Goal: Task Accomplishment & Management: Use online tool/utility

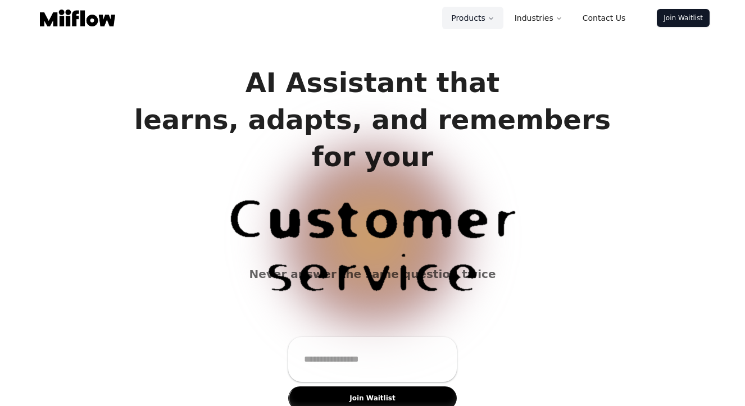
click at [475, 15] on button "Products" at bounding box center [472, 18] width 61 height 22
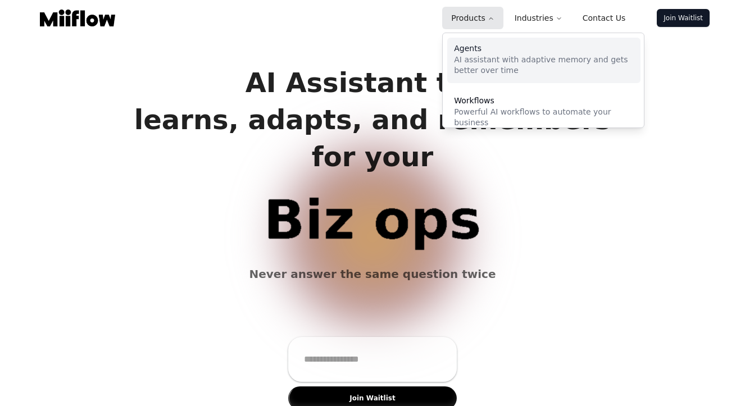
click at [471, 54] on p "AI assistant with adaptive memory and gets better over time" at bounding box center [544, 65] width 180 height 22
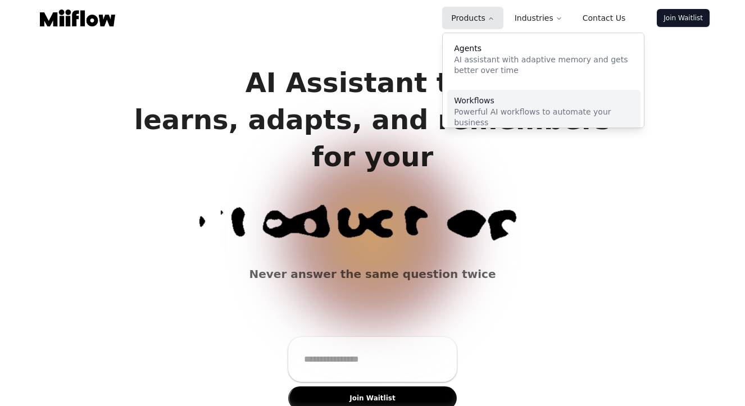
click at [491, 104] on div "Workflows" at bounding box center [544, 101] width 180 height 8
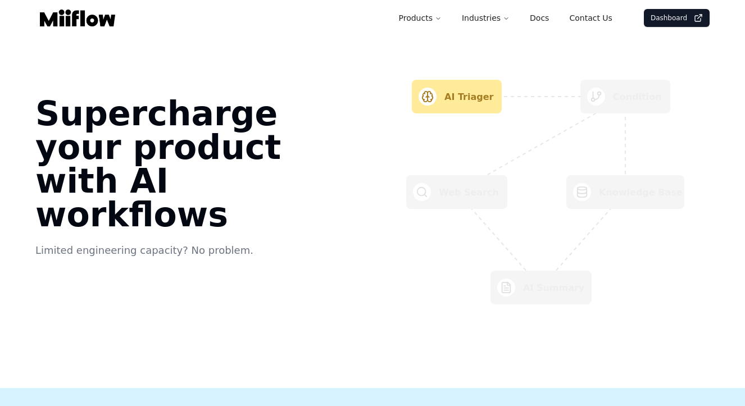
click at [692, 19] on link "Dashboard" at bounding box center [677, 18] width 66 height 18
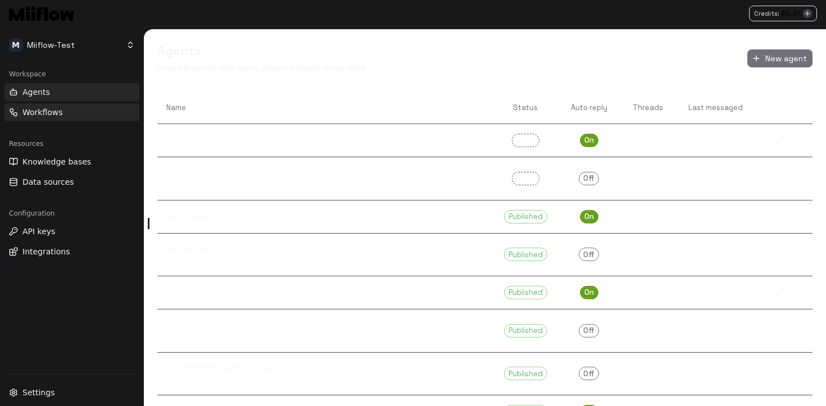
click at [47, 121] on button "Workflows" at bounding box center [71, 112] width 135 height 18
click at [51, 110] on span "Workflows" at bounding box center [42, 112] width 40 height 11
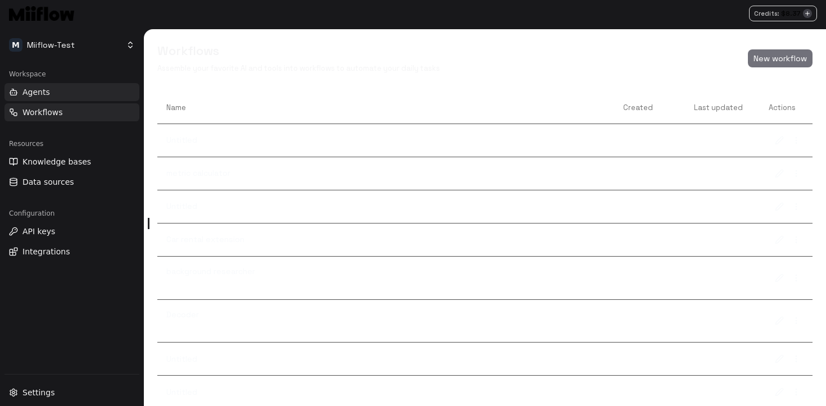
click at [51, 90] on button "Agents" at bounding box center [71, 92] width 135 height 18
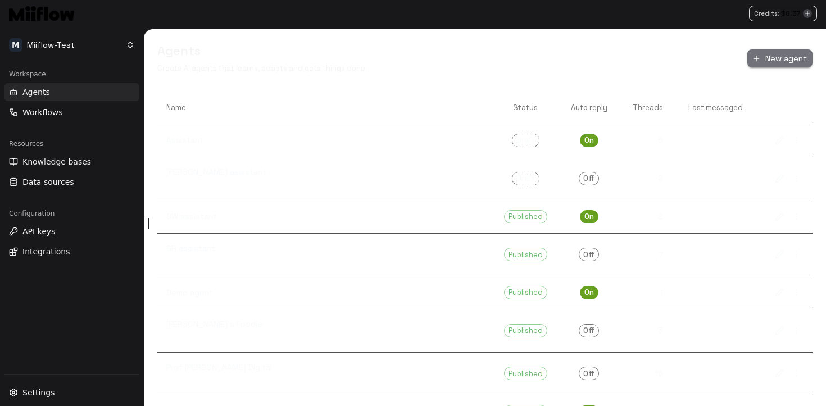
click at [744, 55] on icon "button" at bounding box center [756, 58] width 9 height 9
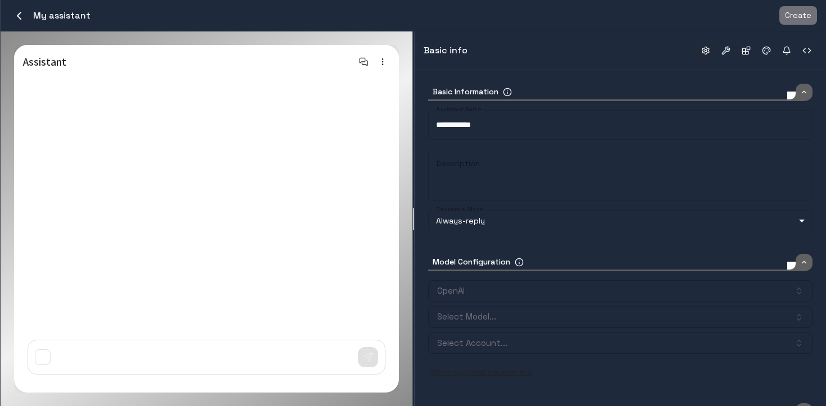
type input "*****"
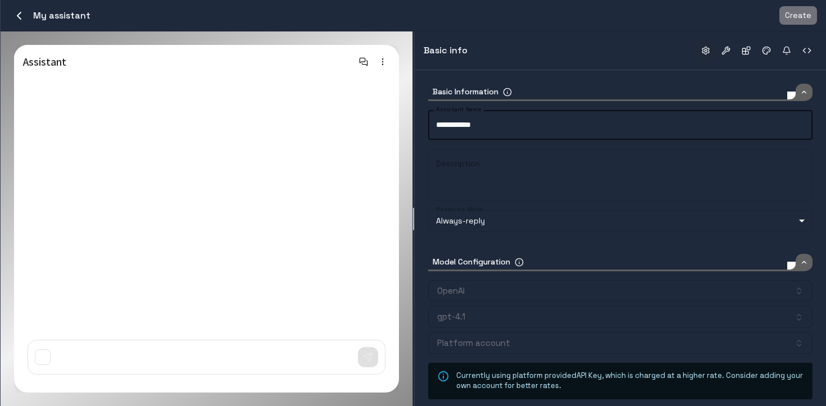
click at [488, 124] on input "**********" at bounding box center [620, 125] width 384 height 30
click at [488, 163] on textarea "Description" at bounding box center [620, 175] width 368 height 34
click at [526, 215] on body "Credits: $ 8.37 M Miiflow-Test Workspace Agents Workflows Resources Knowledge b…" at bounding box center [413, 203] width 826 height 406
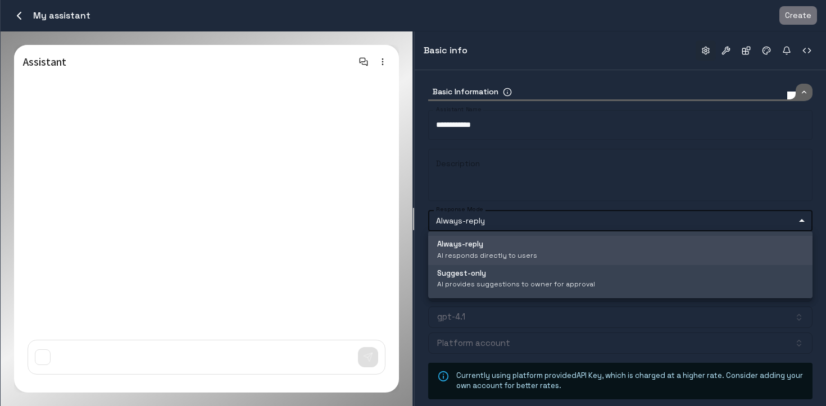
click at [525, 215] on div at bounding box center [413, 203] width 826 height 406
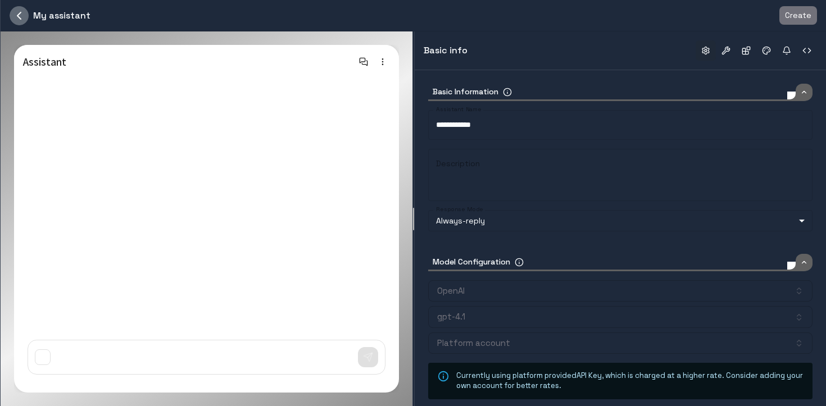
click at [22, 11] on icon "button" at bounding box center [18, 15] width 13 height 13
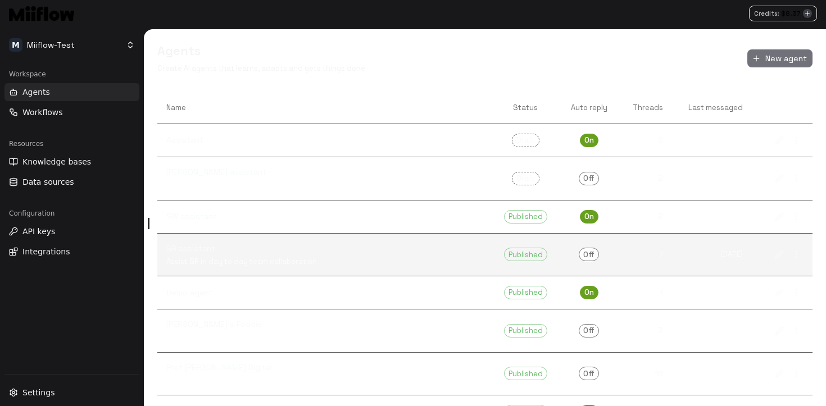
drag, startPoint x: 180, startPoint y: 110, endPoint x: 430, endPoint y: 274, distance: 299.3
click at [430, 274] on div "M Miiflow-Test Workspace Agents Workflows Resources Knowledge bases Data source…" at bounding box center [413, 217] width 826 height 377
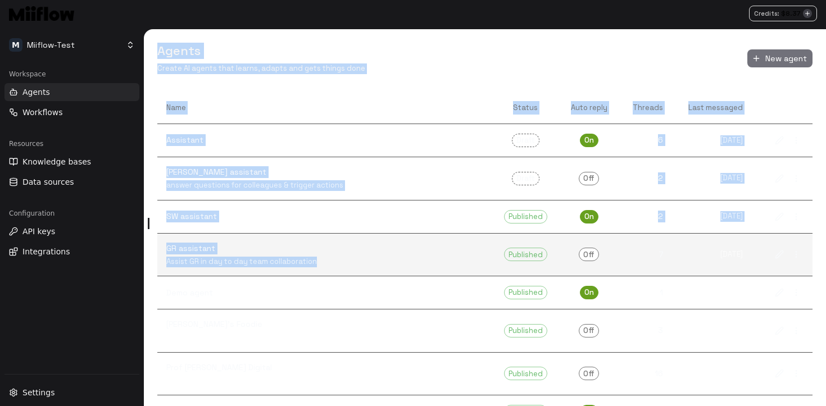
drag, startPoint x: 159, startPoint y: 49, endPoint x: 427, endPoint y: 275, distance: 350.0
click at [427, 275] on div "Agents Create AI agents that learns, adapts and gets things done New agent Name…" at bounding box center [485, 217] width 682 height 377
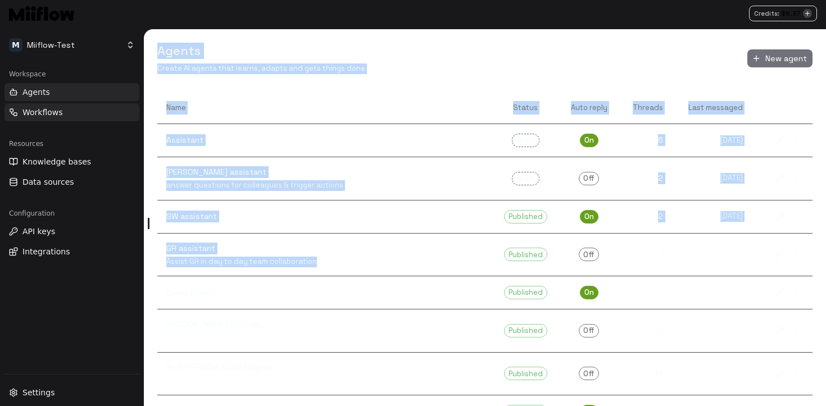
click at [77, 115] on button "Workflows" at bounding box center [71, 112] width 135 height 18
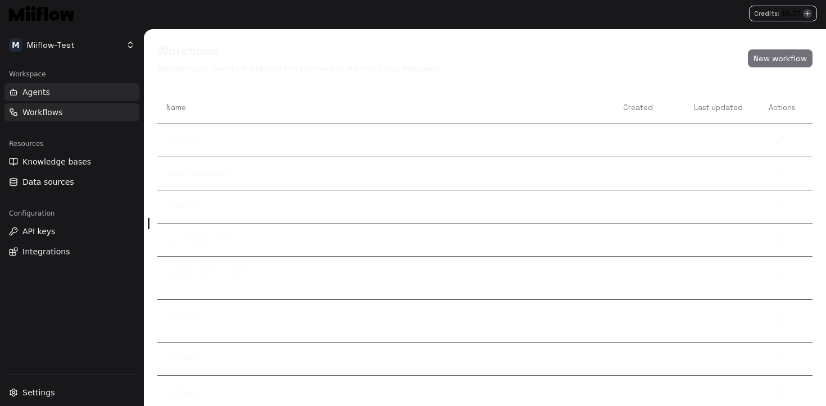
click at [71, 96] on button "Agents" at bounding box center [71, 92] width 135 height 18
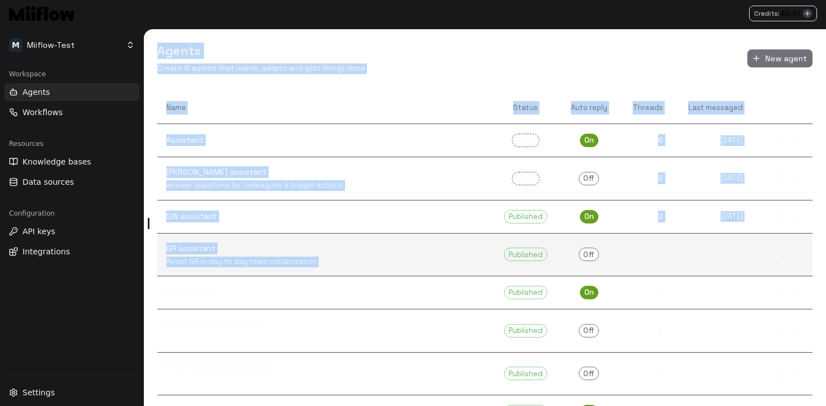
drag, startPoint x: 154, startPoint y: 48, endPoint x: 481, endPoint y: 265, distance: 392.7
click at [481, 265] on div "Agents Create AI agents that learns, adapts and gets things done New agent Name…" at bounding box center [485, 217] width 682 height 377
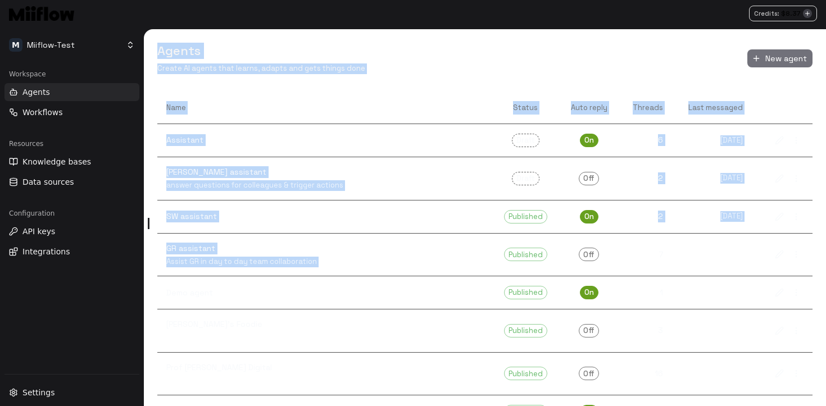
click at [744, 100] on th at bounding box center [782, 108] width 61 height 32
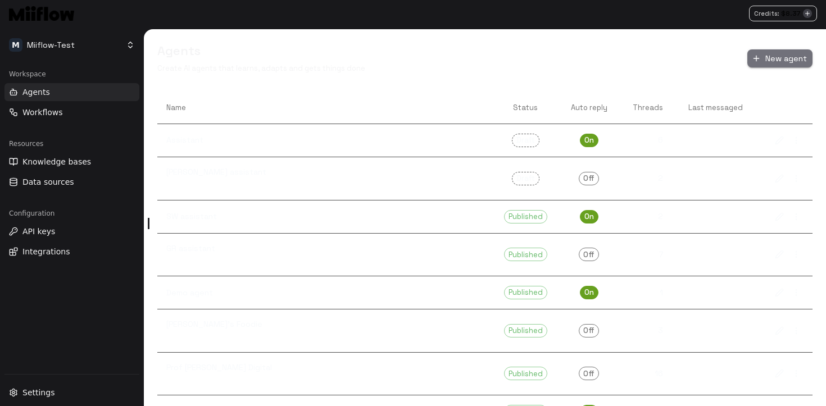
click at [744, 59] on button "New agent" at bounding box center [779, 58] width 65 height 19
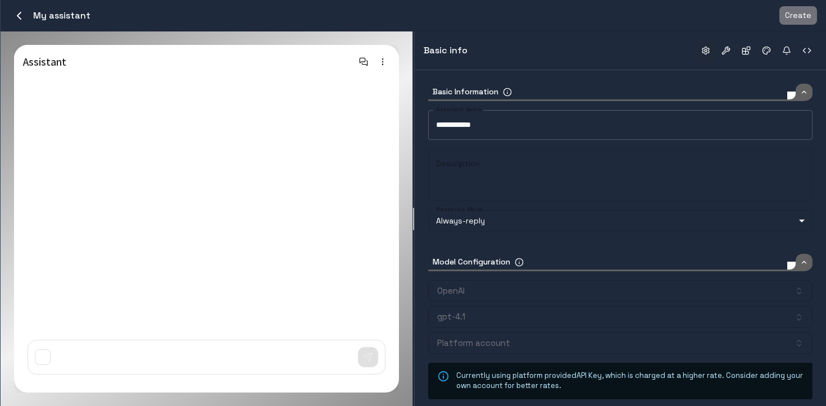
click at [479, 123] on input "**********" at bounding box center [620, 125] width 384 height 30
click at [475, 169] on textarea "Description" at bounding box center [620, 175] width 368 height 34
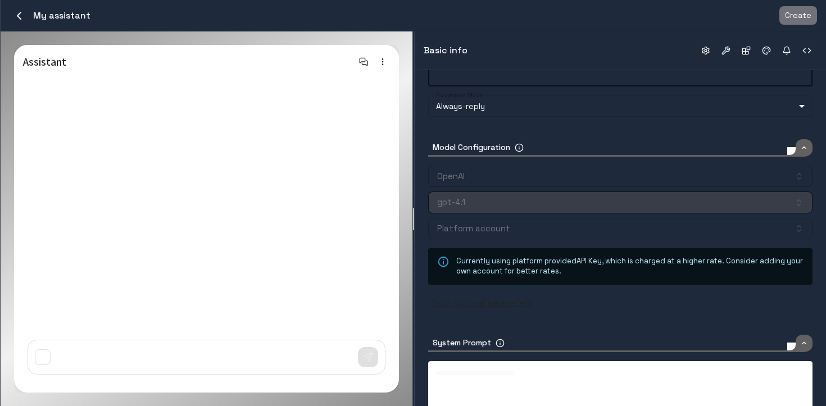
scroll to position [162, 0]
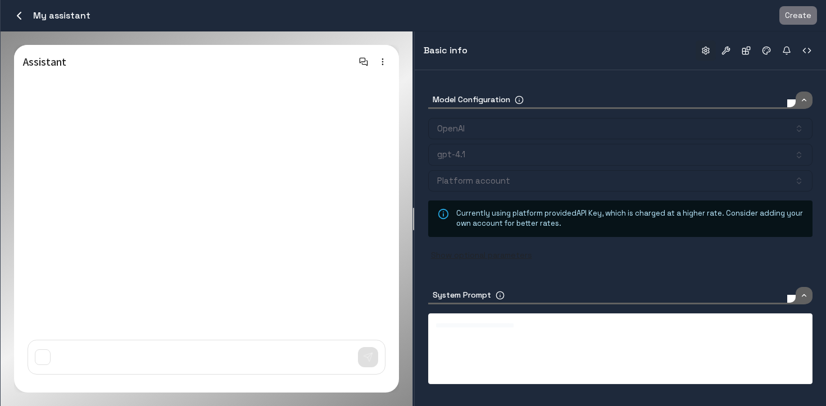
click at [518, 338] on div "**********" at bounding box center [620, 349] width 370 height 56
type input "*****"
drag, startPoint x: 542, startPoint y: 350, endPoint x: 446, endPoint y: 255, distance: 135.0
click at [446, 255] on div "**********" at bounding box center [620, 157] width 384 height 472
drag, startPoint x: 610, startPoint y: 365, endPoint x: 339, endPoint y: 208, distance: 313.3
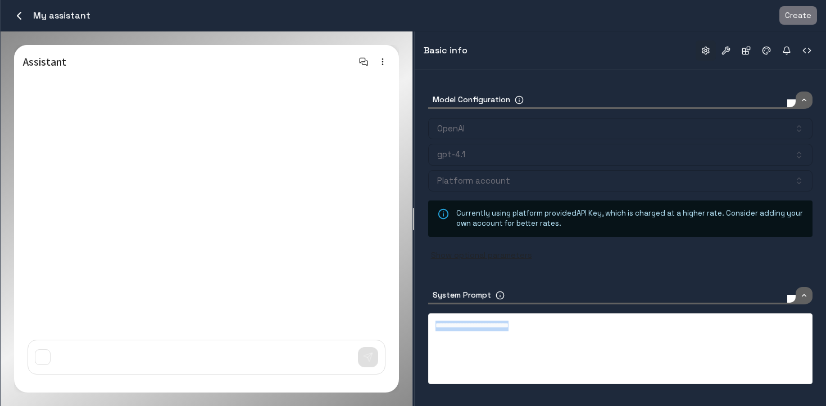
click at [339, 208] on div "**********" at bounding box center [413, 218] width 825 height 375
click at [558, 326] on span "**********" at bounding box center [539, 325] width 208 height 7
click at [581, 327] on span "**********" at bounding box center [540, 325] width 211 height 7
click at [681, 339] on div "**********" at bounding box center [620, 349] width 370 height 56
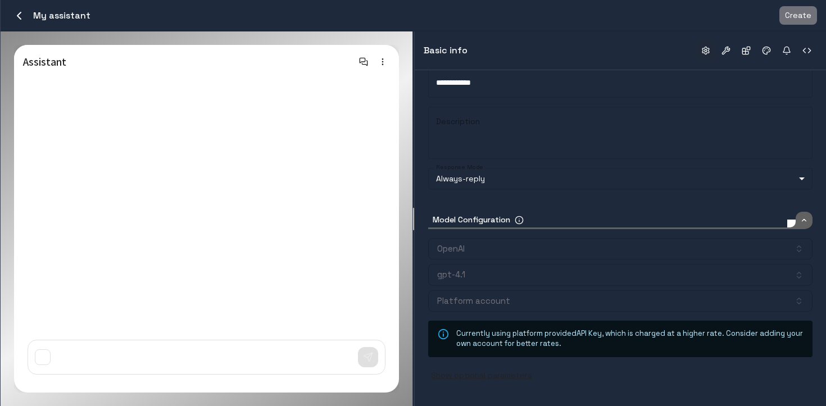
scroll to position [0, 0]
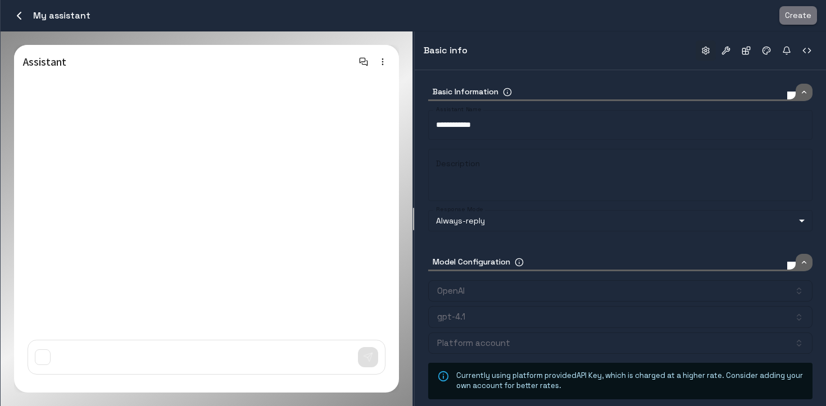
click at [744, 19] on button "Create" at bounding box center [798, 15] width 38 height 19
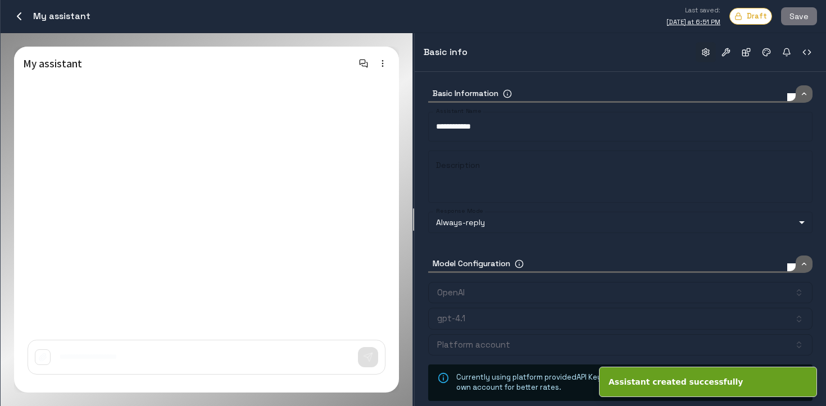
type input "*****"
click at [726, 58] on button "button" at bounding box center [726, 52] width 20 height 20
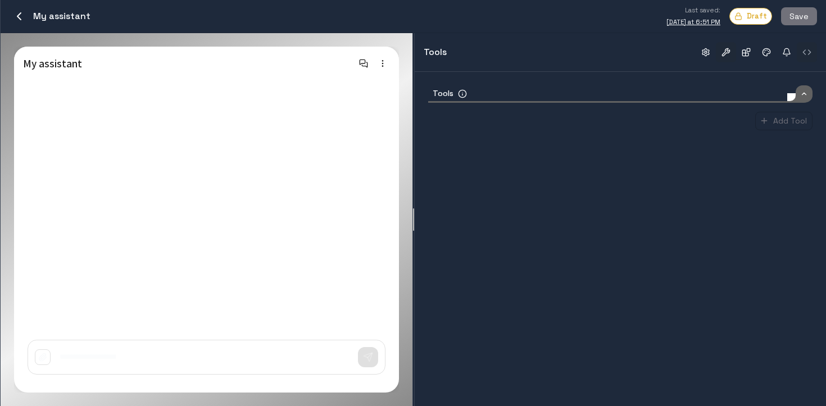
click at [744, 51] on button "button" at bounding box center [806, 52] width 20 height 20
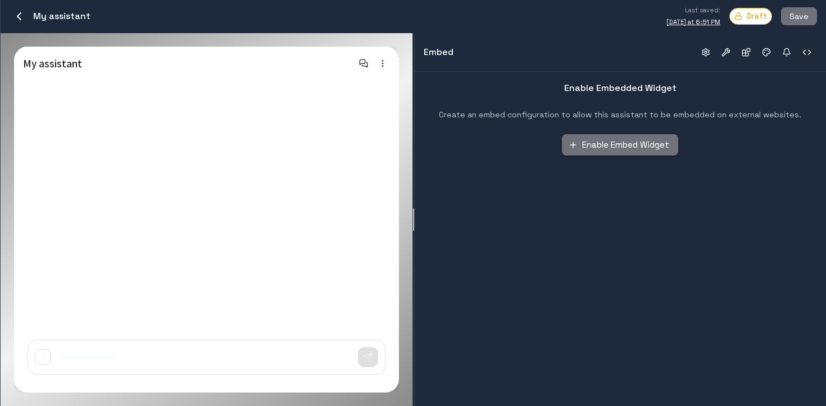
click at [662, 138] on button "Enable Embed Widget" at bounding box center [620, 144] width 116 height 21
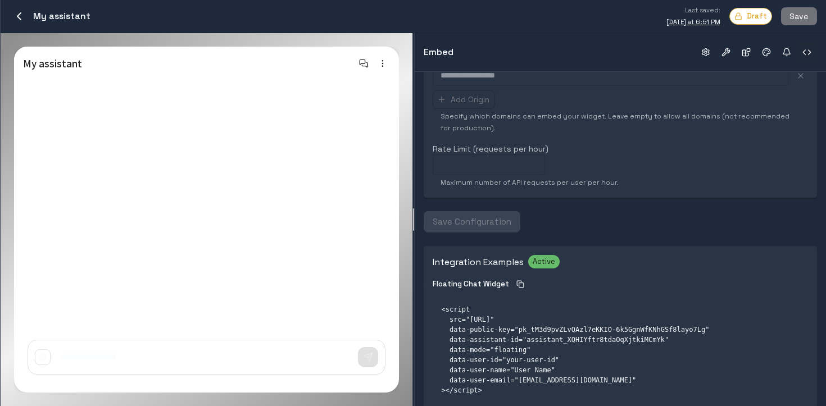
scroll to position [354, 0]
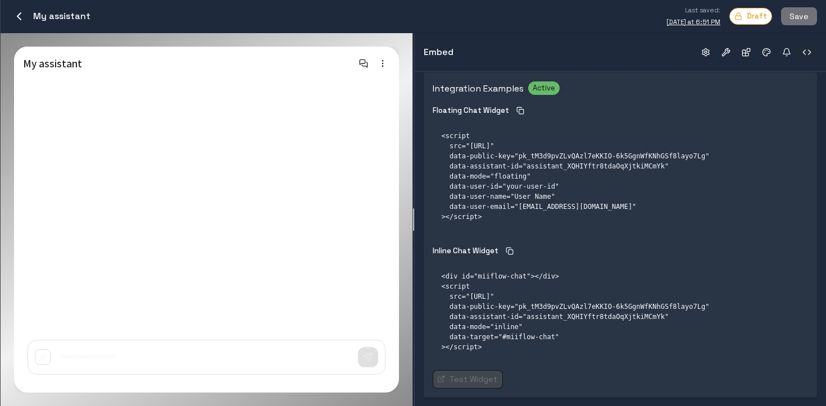
click at [473, 383] on link "Test Widget" at bounding box center [467, 379] width 70 height 19
click at [12, 17] on icon "button" at bounding box center [18, 16] width 13 height 13
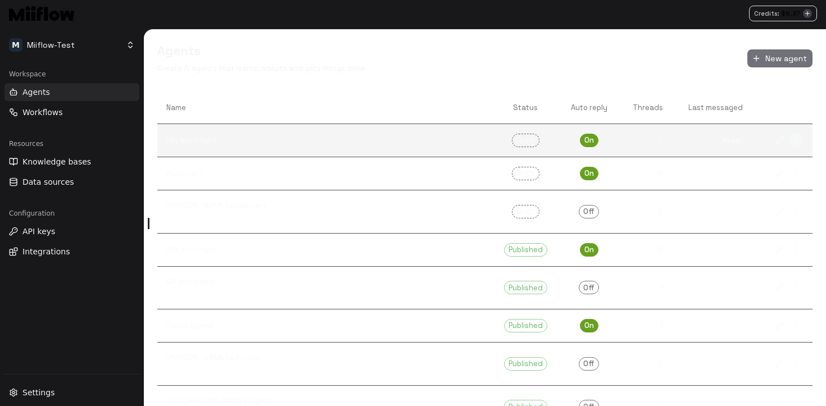
click at [744, 139] on icon "more" at bounding box center [795, 140] width 9 height 9
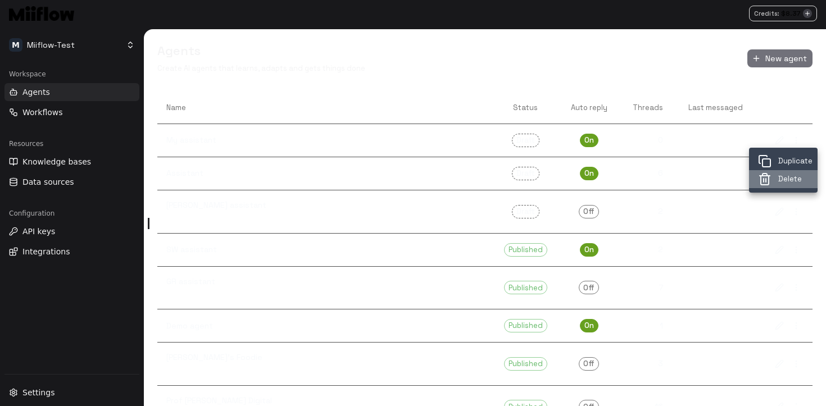
click at [744, 182] on span "Delete" at bounding box center [793, 179] width 30 height 11
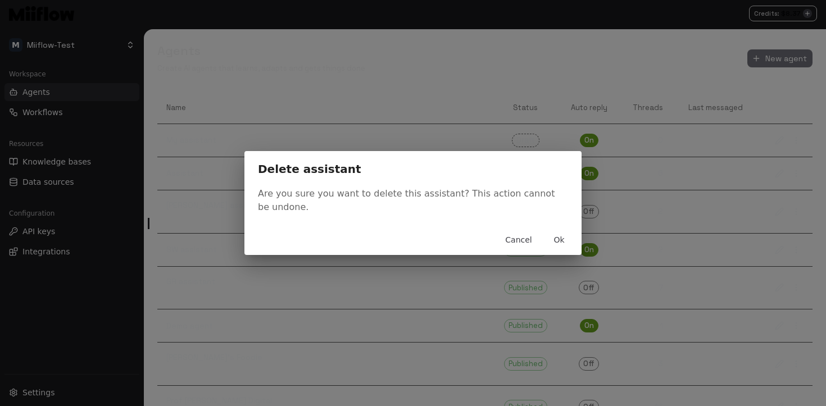
click at [558, 237] on button "Ok" at bounding box center [559, 240] width 36 height 21
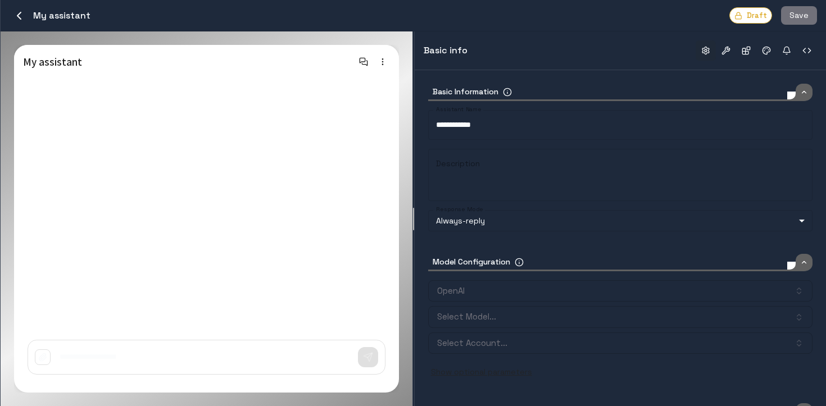
click at [21, 20] on icon "button" at bounding box center [18, 15] width 13 height 13
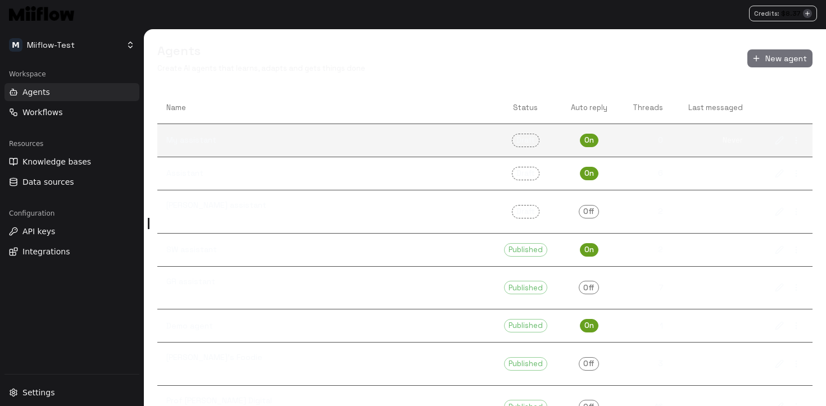
click at [241, 134] on p "My assistant" at bounding box center [324, 140] width 316 height 12
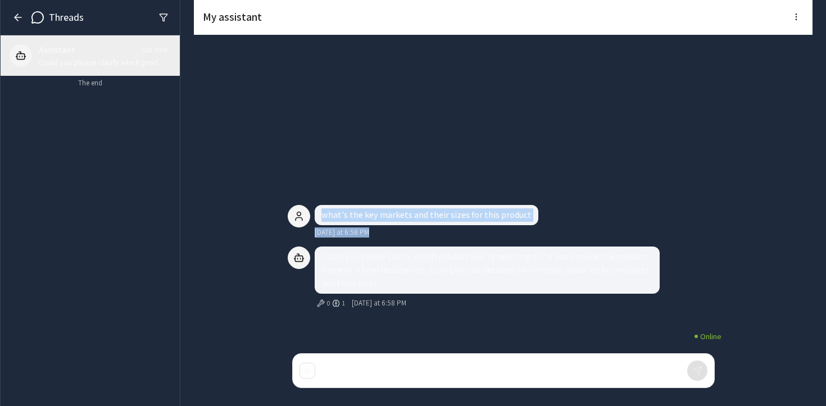
drag, startPoint x: 265, startPoint y: 163, endPoint x: 655, endPoint y: 326, distance: 423.3
click at [662, 329] on div "My assistant Could you please clarify which product you’re referring to? If you…" at bounding box center [503, 203] width 618 height 406
click at [630, 295] on div "Could you please clarify which product you’re referring to? If you provide the …" at bounding box center [487, 279] width 345 height 64
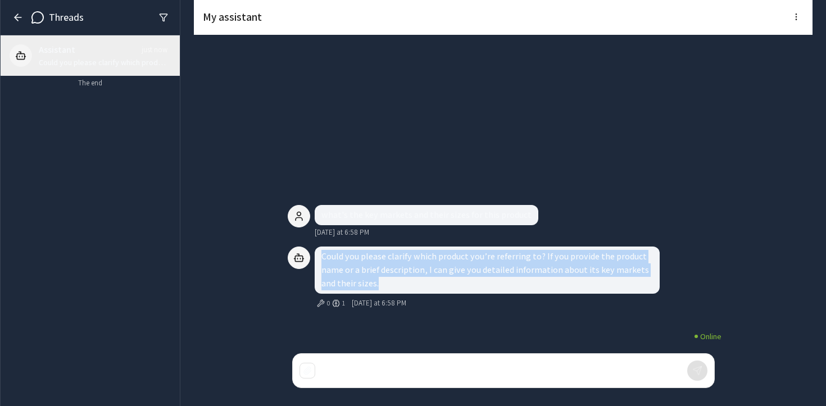
drag, startPoint x: 634, startPoint y: 283, endPoint x: 315, endPoint y: 251, distance: 320.6
click at [315, 251] on div "Could you please clarify which product you’re referring to? If you provide the …" at bounding box center [487, 270] width 345 height 47
drag, startPoint x: 320, startPoint y: 251, endPoint x: 737, endPoint y: 306, distance: 420.4
click at [737, 306] on div "My assistant Could you please clarify which product you’re referring to? If you…" at bounding box center [503, 203] width 618 height 406
click at [337, 301] on icon "0 tools, 1 memory" at bounding box center [336, 303] width 8 height 8
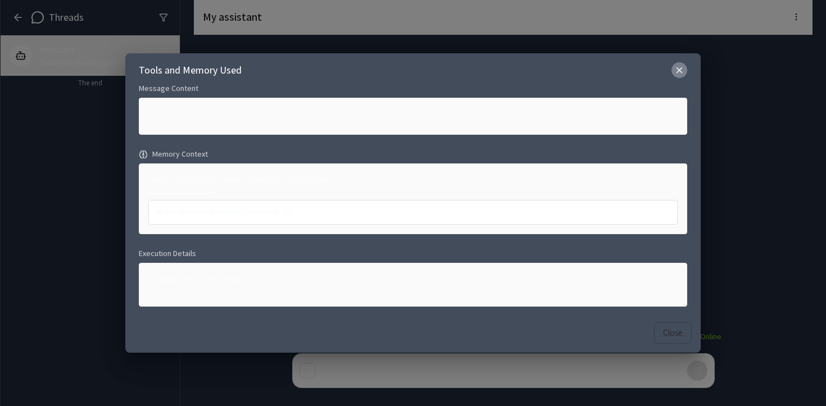
click at [679, 71] on icon "button" at bounding box center [679, 69] width 5 height 5
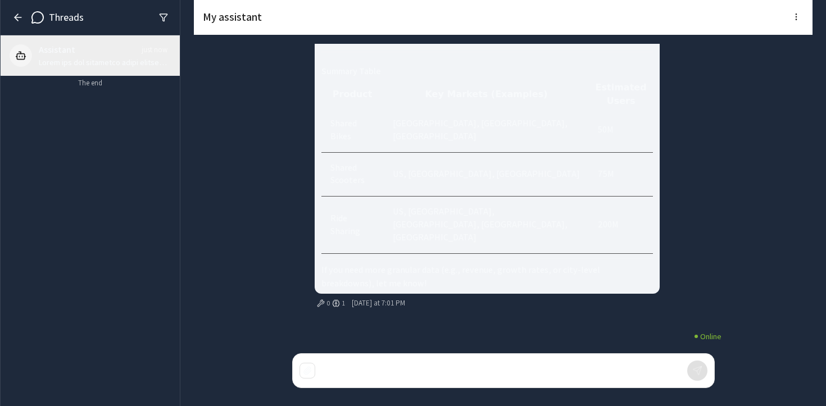
drag, startPoint x: 198, startPoint y: 55, endPoint x: 441, endPoint y: 119, distance: 251.3
click at [441, 119] on div "My assistant Thank you for providing those figures. Here’s a concise breakdown …" at bounding box center [502, 203] width 645 height 406
click at [441, 57] on div at bounding box center [486, 52] width 331 height 10
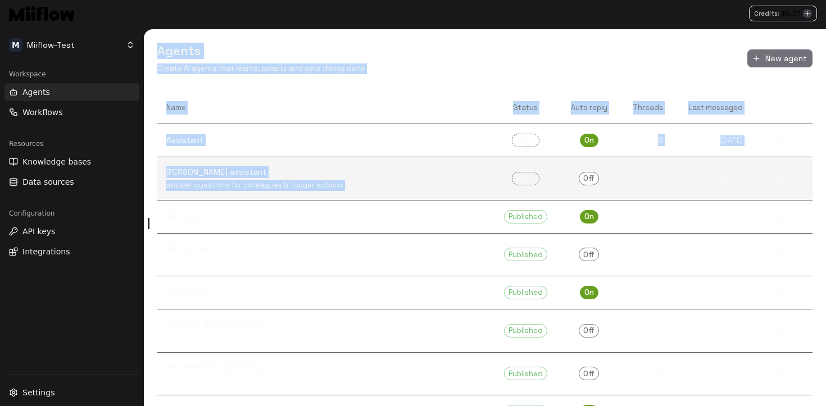
drag, startPoint x: 157, startPoint y: 46, endPoint x: 516, endPoint y: 157, distance: 375.6
click at [516, 157] on div "Agents Create AI agents that learns, adapts and gets things done New agent Name…" at bounding box center [485, 217] width 682 height 377
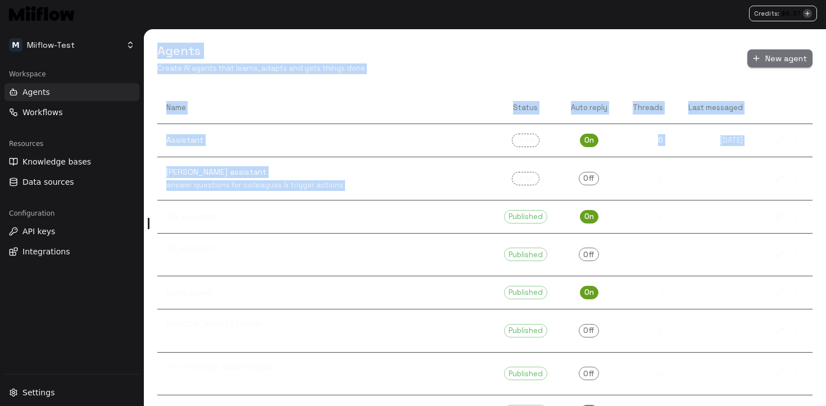
click at [767, 58] on button "New agent" at bounding box center [779, 58] width 65 height 19
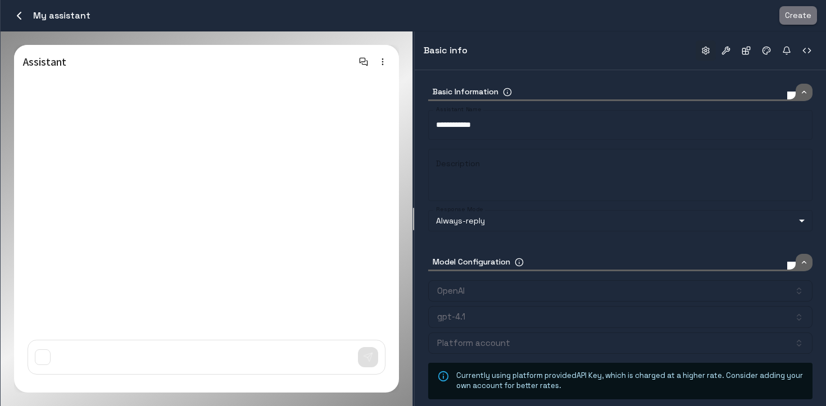
click at [811, 15] on button "Create" at bounding box center [798, 15] width 38 height 19
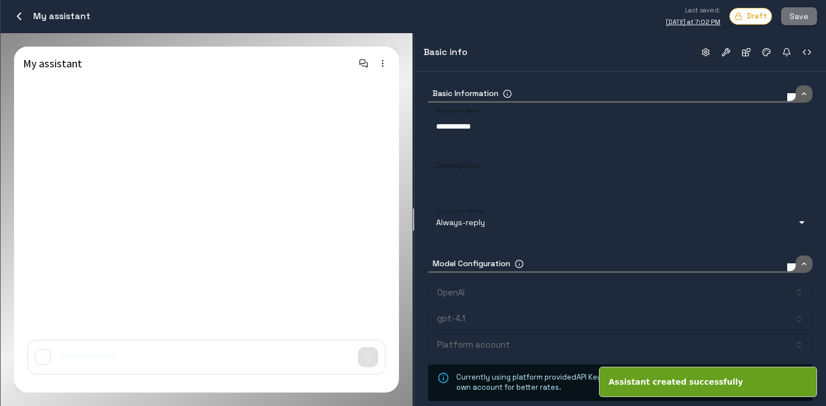
type input "*****"
click at [812, 53] on button "button" at bounding box center [806, 52] width 20 height 20
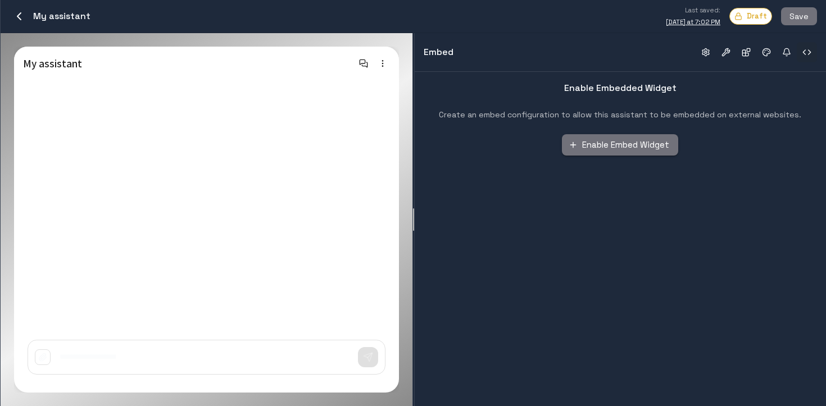
click at [620, 150] on button "Enable Embed Widget" at bounding box center [620, 144] width 116 height 21
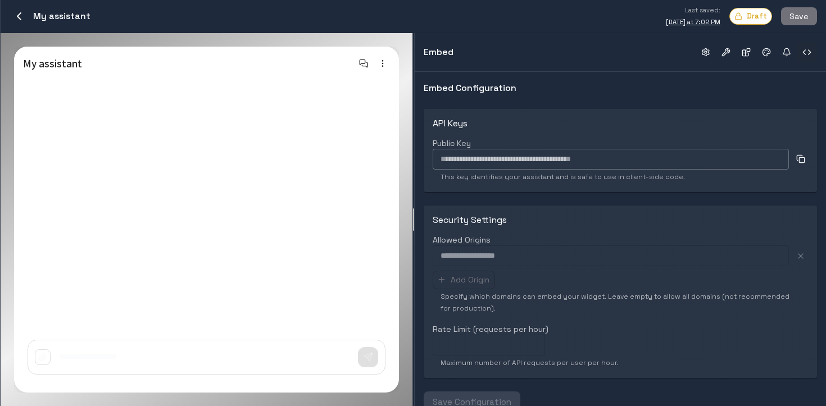
scroll to position [354, 0]
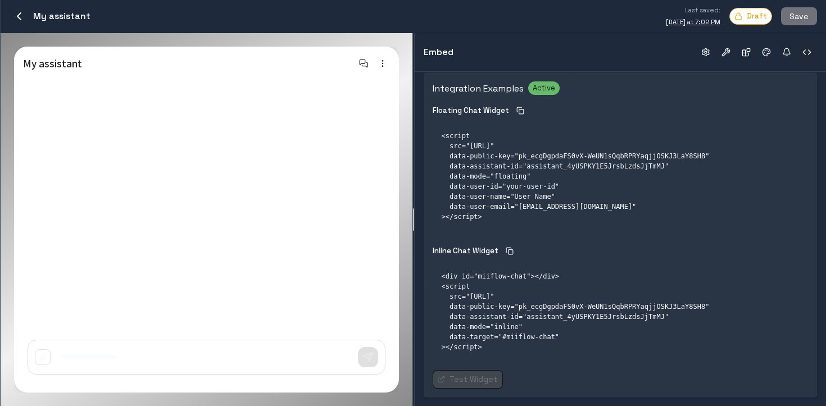
click at [458, 380] on link "Test Widget" at bounding box center [467, 379] width 70 height 19
click at [718, 45] on button "button" at bounding box center [726, 52] width 20 height 20
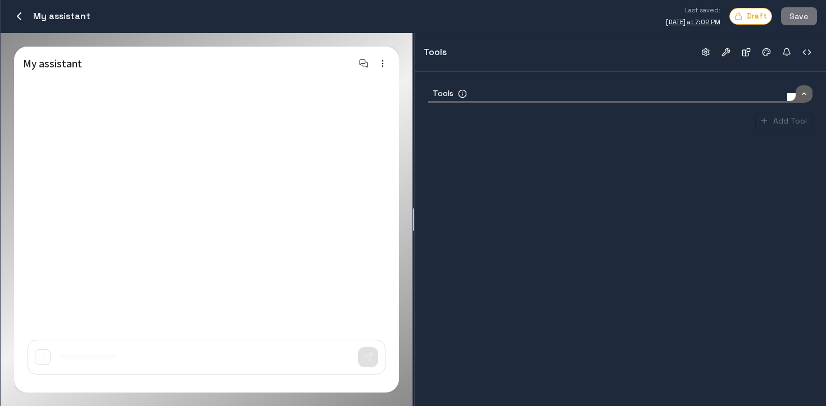
scroll to position [0, 0]
click at [708, 49] on button "button" at bounding box center [705, 52] width 20 height 20
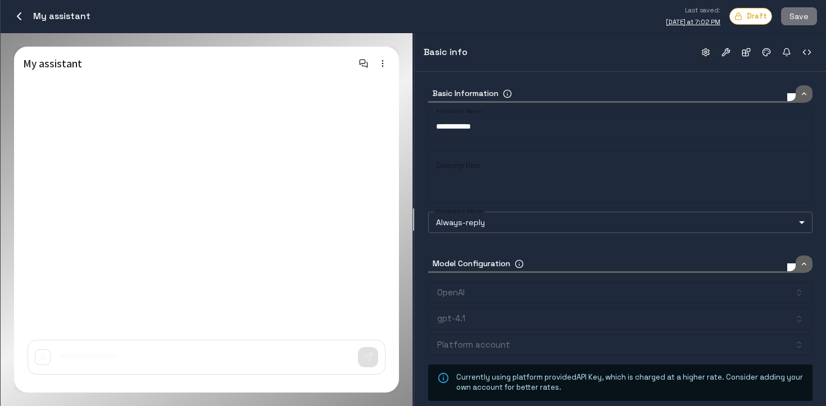
click at [551, 220] on body "Credits: $ 8.37 M Miiflow-Test Workspace Agents Workflows Resources Knowledge b…" at bounding box center [413, 203] width 826 height 406
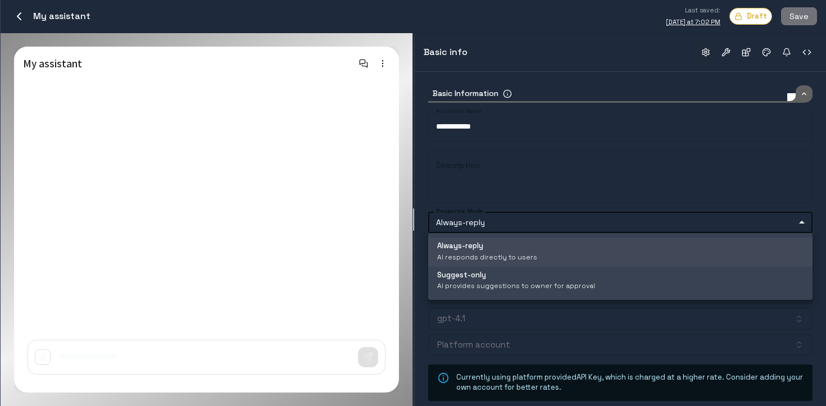
click at [539, 275] on div "Suggest-only AI provides suggestions to owner for approval" at bounding box center [516, 281] width 158 height 22
type input "*******"
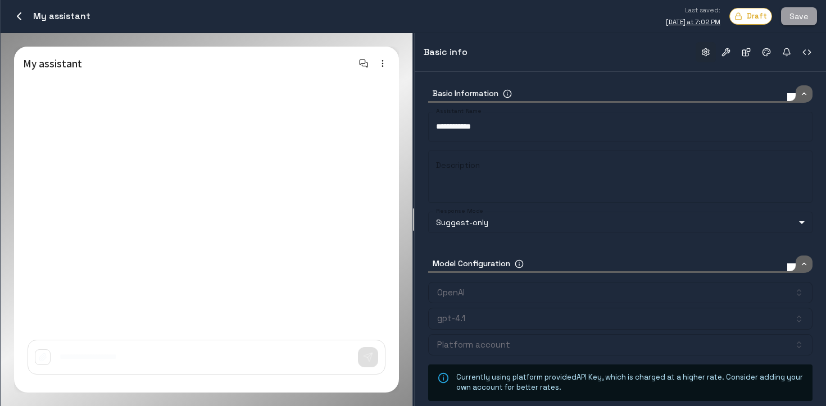
click at [797, 16] on button "Save" at bounding box center [799, 16] width 36 height 19
type input "*****"
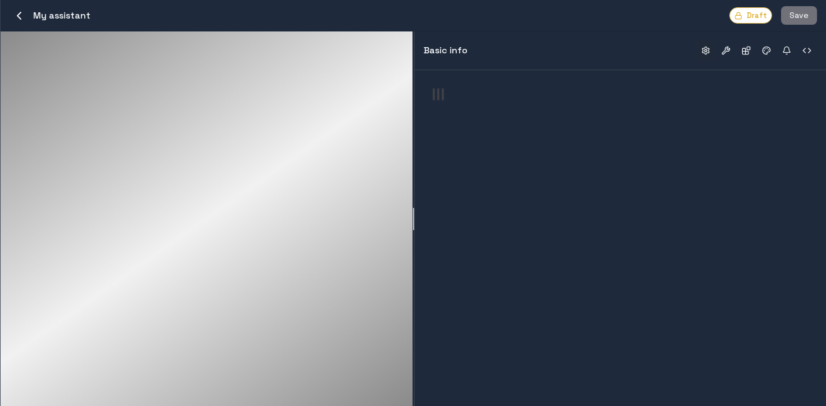
click at [49, 94] on div at bounding box center [206, 219] width 385 height 348
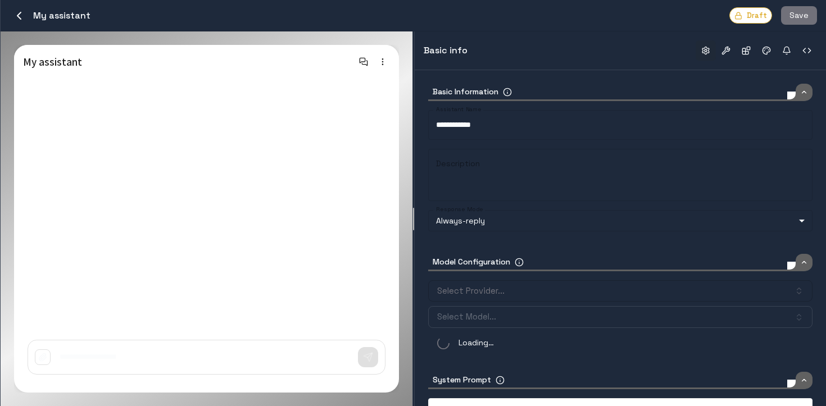
click at [24, 11] on icon "button" at bounding box center [18, 15] width 13 height 13
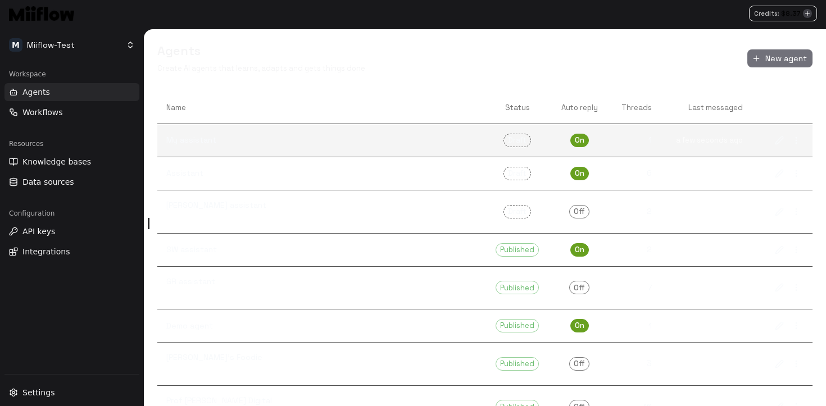
click at [453, 133] on link "My assistant" at bounding box center [320, 140] width 327 height 30
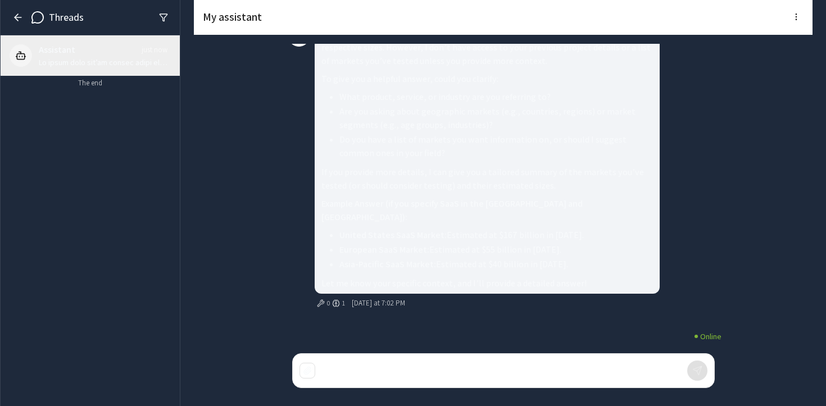
scroll to position [-56, 0]
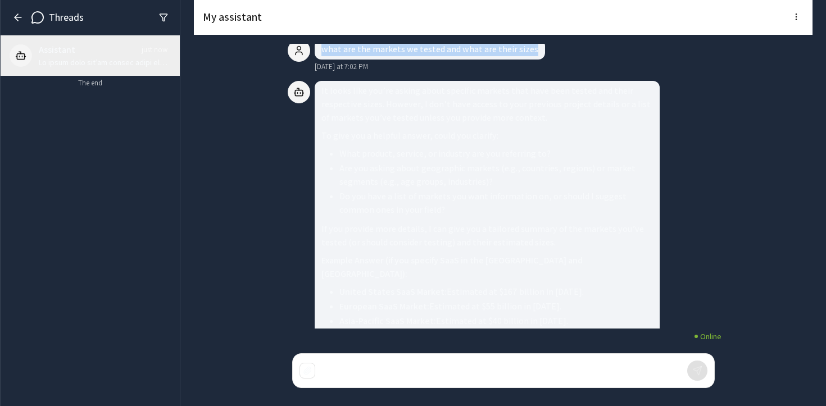
drag, startPoint x: 323, startPoint y: 66, endPoint x: 535, endPoint y: 72, distance: 211.8
click at [535, 72] on div "what are the markets we tested and what are their sizes [DATE] at 7:02 PM" at bounding box center [430, 55] width 230 height 33
click at [321, 105] on p "It looks like you’re asking about specific markets that have been tested and th…" at bounding box center [486, 104] width 331 height 40
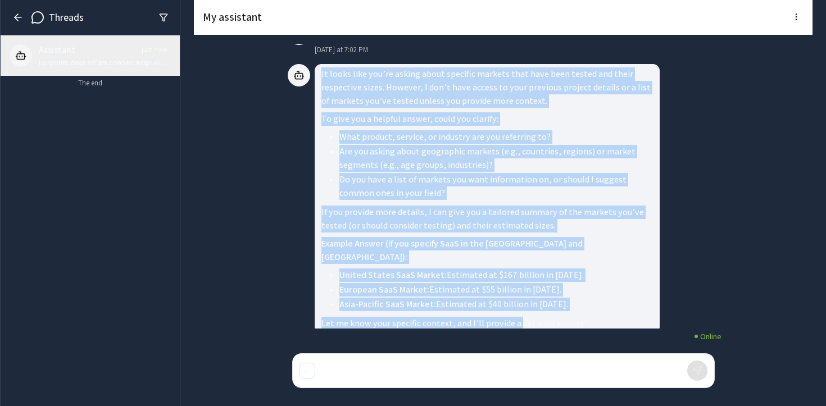
scroll to position [0, 0]
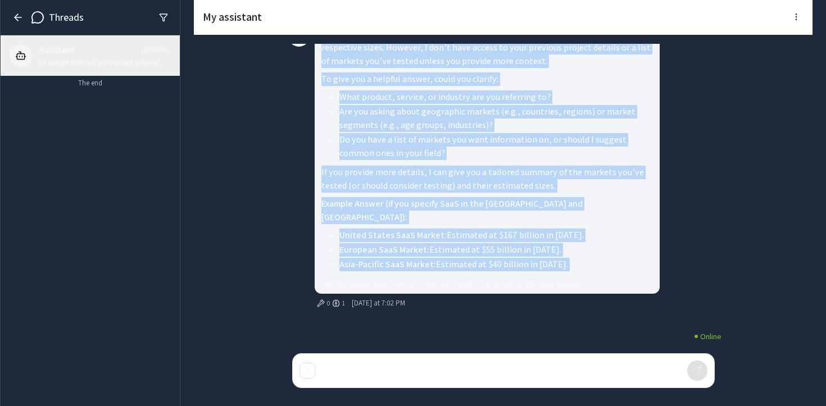
drag, startPoint x: 321, startPoint y: 104, endPoint x: 561, endPoint y: 273, distance: 292.6
click at [562, 273] on div "It looks like you’re asking about specific markets that have been tested and th…" at bounding box center [487, 159] width 345 height 270
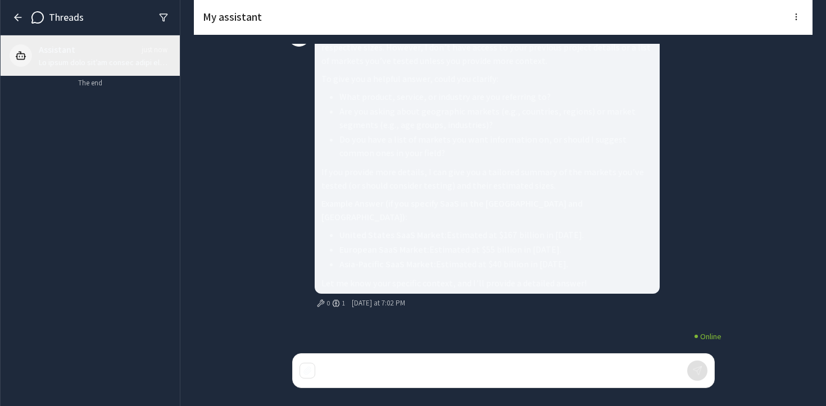
click at [418, 359] on div "Type your message..." at bounding box center [503, 371] width 421 height 34
click at [416, 363] on div "Type your message..." at bounding box center [503, 371] width 421 height 34
click at [414, 377] on div "Type your message..." at bounding box center [503, 371] width 421 height 34
click at [334, 371] on p at bounding box center [501, 371] width 354 height 13
click at [309, 371] on icon "button" at bounding box center [307, 370] width 7 height 7
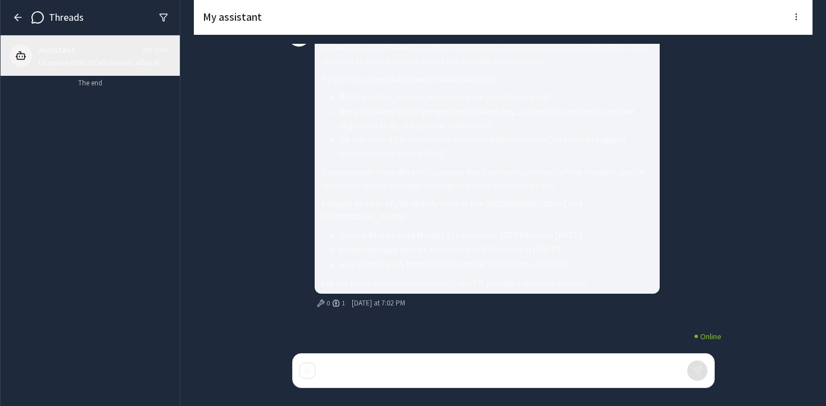
click at [526, 372] on p at bounding box center [501, 371] width 354 height 13
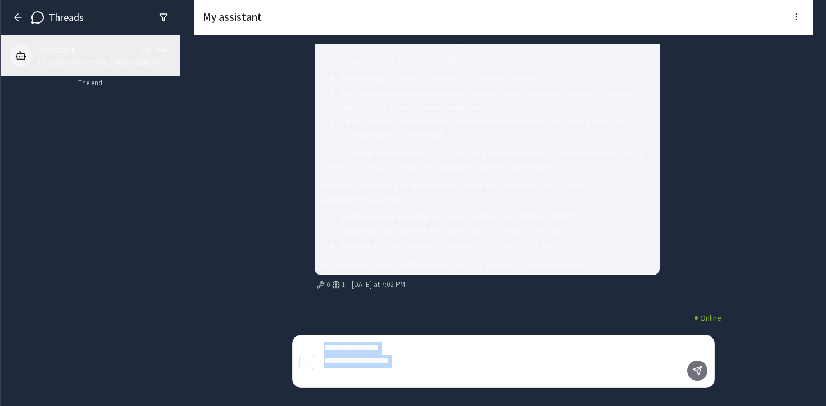
drag, startPoint x: 489, startPoint y: 379, endPoint x: 298, endPoint y: 324, distance: 198.2
click at [298, 324] on div "It looks like you’re asking about specific markets that have been tested and th…" at bounding box center [503, 225] width 449 height 362
click at [352, 377] on p "**********" at bounding box center [501, 361] width 354 height 39
drag, startPoint x: 525, startPoint y: 373, endPoint x: 351, endPoint y: 303, distance: 187.5
click at [351, 303] on div "It looks like you’re asking about specific markets that have been tested and th…" at bounding box center [503, 225] width 449 height 362
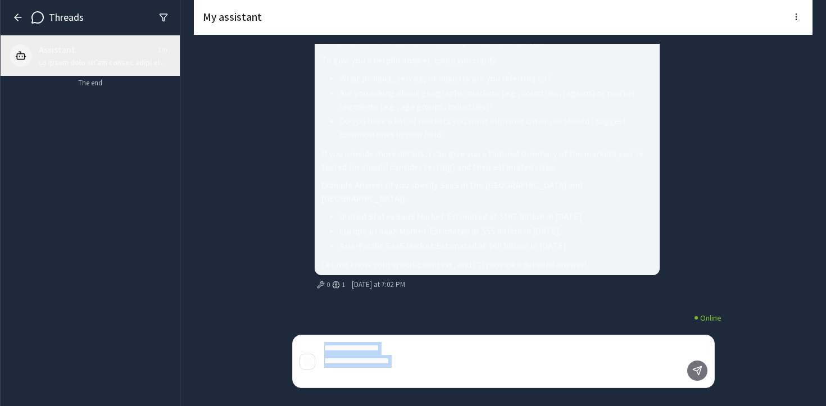
click at [382, 379] on p "**********" at bounding box center [501, 361] width 354 height 39
drag, startPoint x: 406, startPoint y: 370, endPoint x: 216, endPoint y: 239, distance: 229.8
click at [216, 239] on div "My assistant It looks like you’re asking about specific markets that have been …" at bounding box center [503, 203] width 618 height 406
click at [590, 374] on p "**********" at bounding box center [501, 361] width 354 height 39
click at [703, 370] on button "button" at bounding box center [697, 371] width 20 height 20
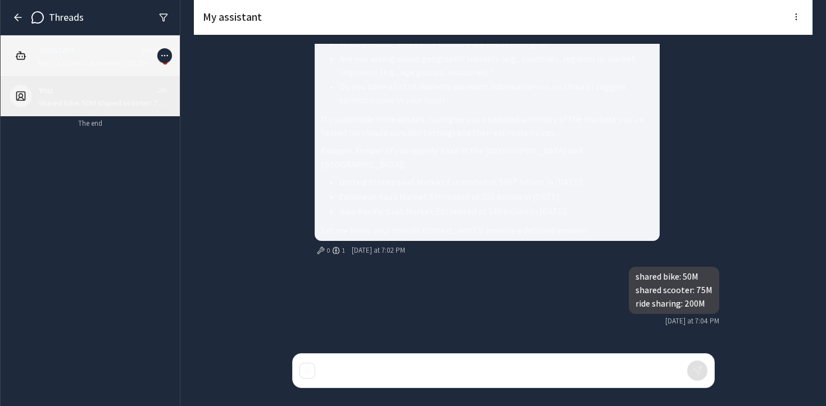
click at [119, 62] on p "Here’s a concise summary of the markets in your study and their sizes: - **Shar…" at bounding box center [99, 62] width 120 height 11
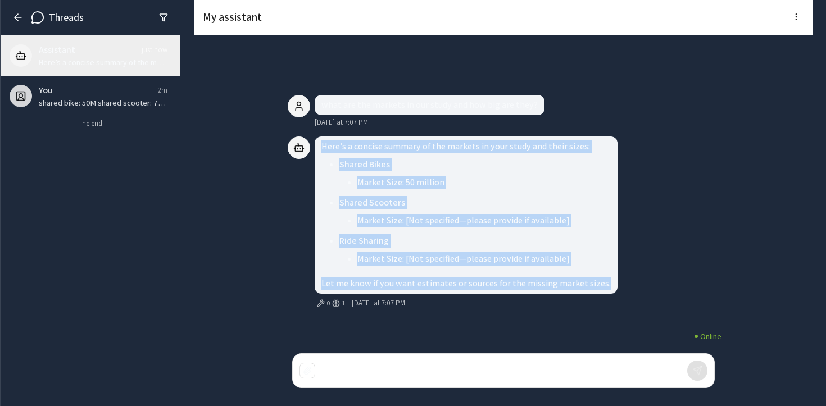
drag, startPoint x: 321, startPoint y: 147, endPoint x: 571, endPoint y: 297, distance: 290.7
click at [571, 297] on div "Here’s a concise summary of the markets in your study and their sizes: Shared B…" at bounding box center [466, 223] width 303 height 174
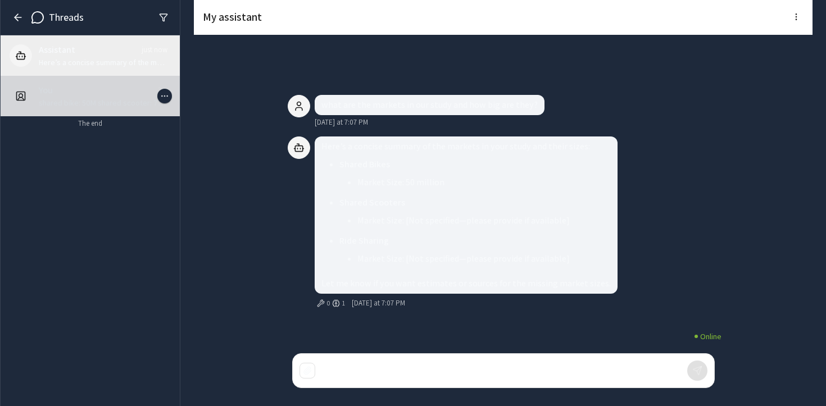
click at [95, 97] on p "shared bike: 50M shared scooter: 75M ride sharing: 200M" at bounding box center [103, 102] width 129 height 11
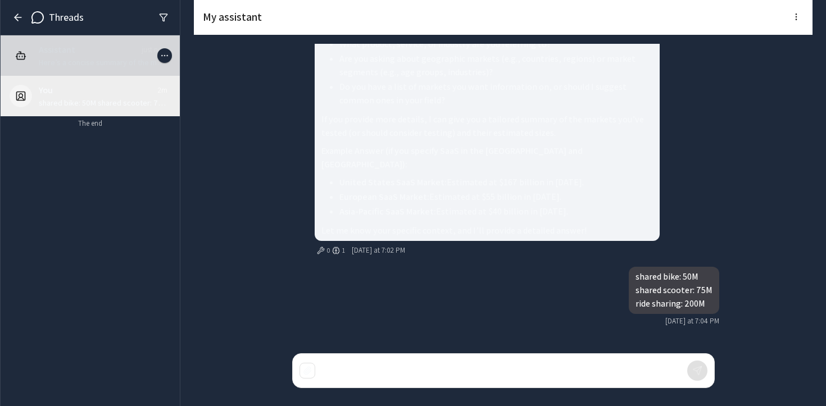
click at [89, 52] on div "Assistant just now" at bounding box center [103, 49] width 129 height 13
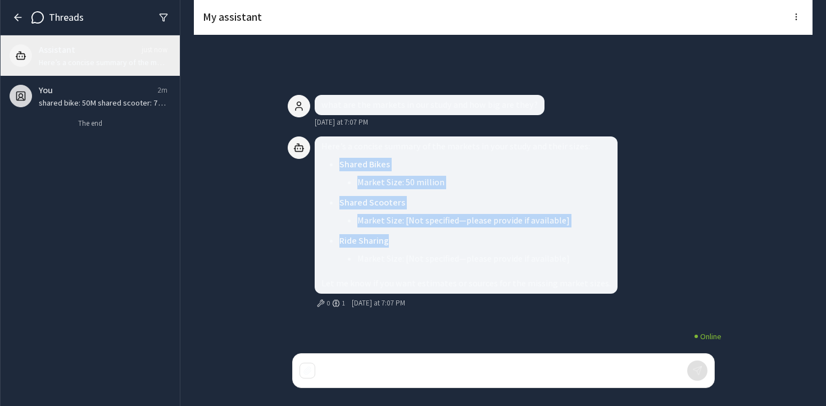
drag, startPoint x: 444, startPoint y: 239, endPoint x: 357, endPoint y: 155, distance: 120.4
click at [357, 155] on div "Here’s a concise summary of the markets in your study and their sizes: Shared B…" at bounding box center [466, 214] width 303 height 157
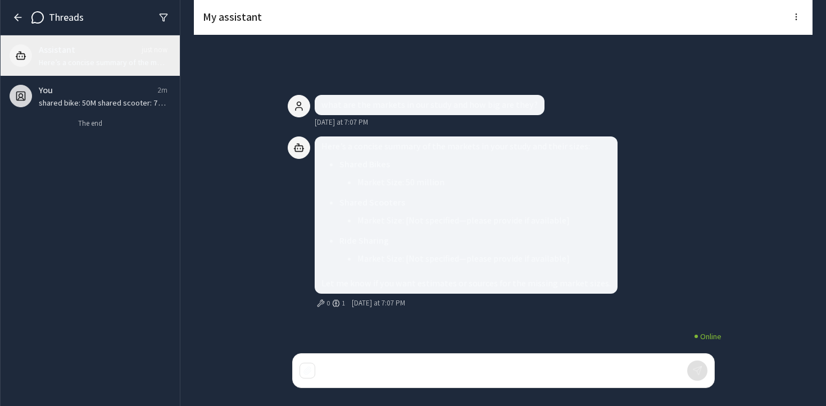
click at [357, 155] on div "Here’s a concise summary of the markets in your study and their sizes: Shared B…" at bounding box center [466, 214] width 303 height 157
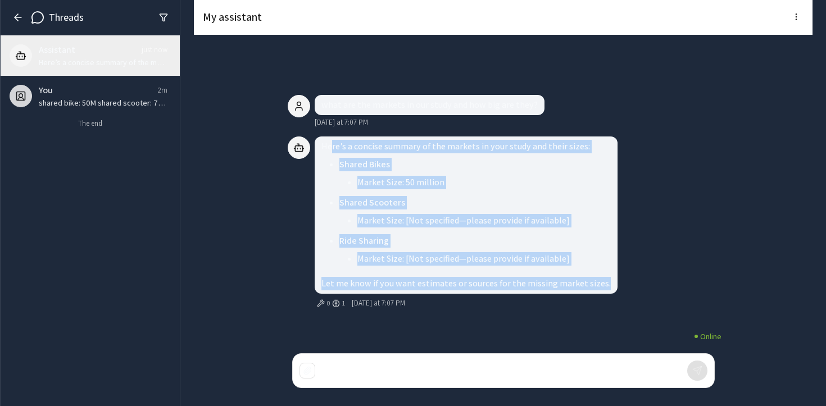
drag, startPoint x: 329, startPoint y: 145, endPoint x: 611, endPoint y: 298, distance: 320.2
click at [611, 298] on div "Here’s a concise summary of the markets in your study and their sizes: Shared B…" at bounding box center [503, 223] width 431 height 174
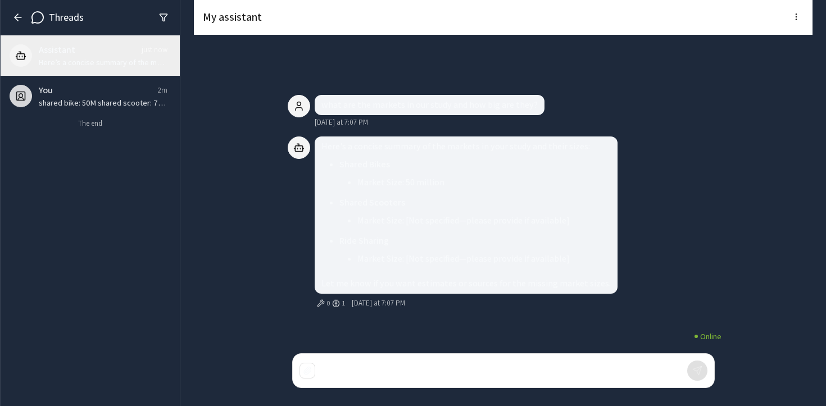
click at [358, 153] on div "Here’s a concise summary of the markets in your study and their sizes: Shared B…" at bounding box center [466, 214] width 303 height 157
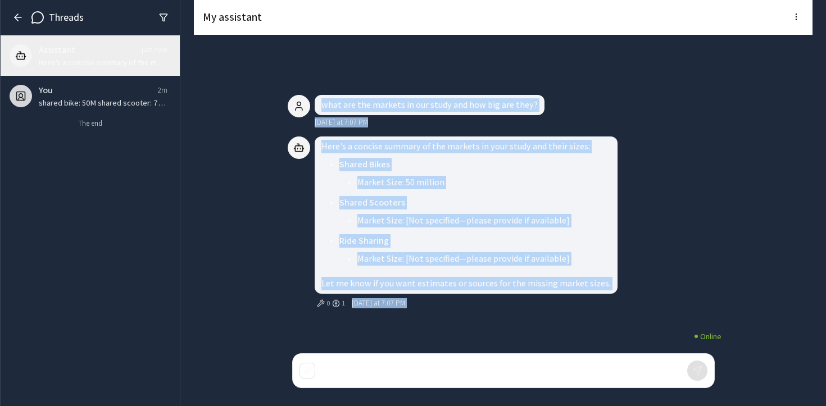
drag, startPoint x: 321, startPoint y: 139, endPoint x: 520, endPoint y: 329, distance: 275.3
click at [520, 329] on div "Here’s a concise summary of the markets in your study and their sizes: Shared B…" at bounding box center [503, 225] width 449 height 362
click at [340, 303] on div "0 1" at bounding box center [331, 303] width 28 height 10
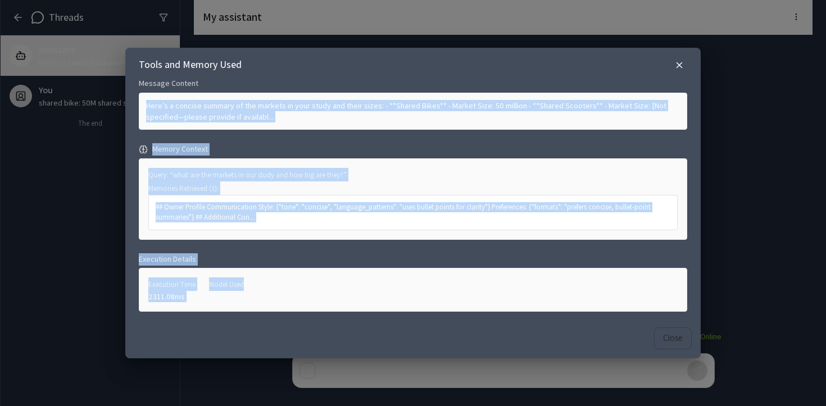
drag, startPoint x: 153, startPoint y: 93, endPoint x: 432, endPoint y: 289, distance: 341.4
click at [432, 289] on div "Message Content Here’s a concise summary of the markets in your study and their…" at bounding box center [413, 195] width 548 height 234
click at [673, 64] on button "button" at bounding box center [679, 65] width 16 height 16
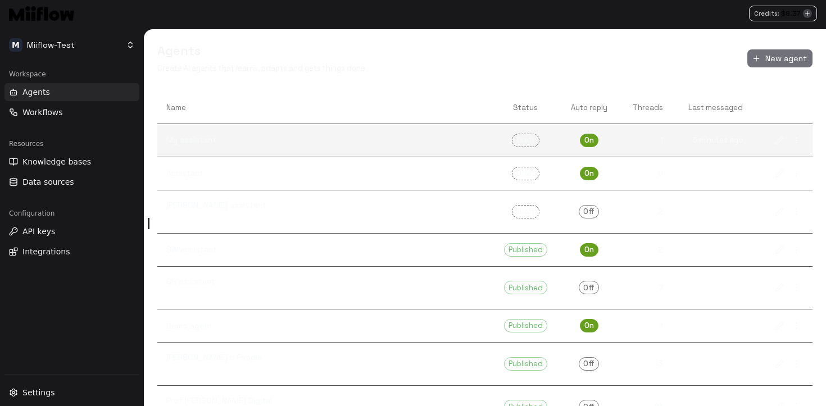
click at [267, 134] on link "My assistant" at bounding box center [324, 140] width 334 height 30
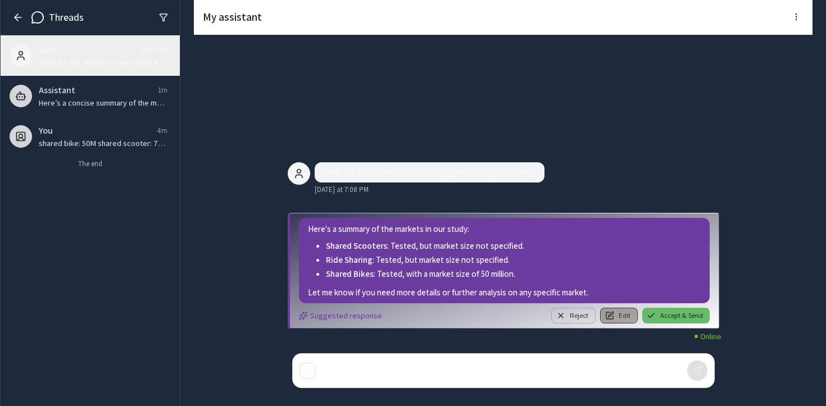
click at [615, 316] on button "Edit" at bounding box center [619, 316] width 38 height 16
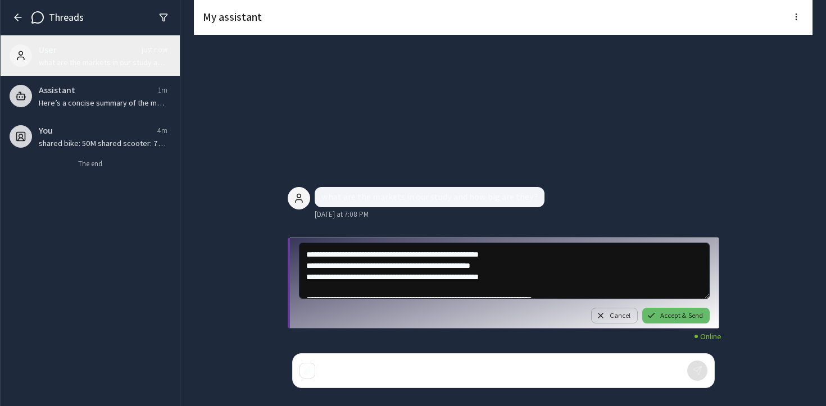
scroll to position [22, 0]
drag, startPoint x: 390, startPoint y: 253, endPoint x: 527, endPoint y: 251, distance: 136.5
click at [527, 251] on textarea "**********" at bounding box center [504, 271] width 411 height 56
click at [450, 260] on textarea "**********" at bounding box center [504, 271] width 411 height 56
drag, startPoint x: 420, startPoint y: 253, endPoint x: 558, endPoint y: 251, distance: 138.2
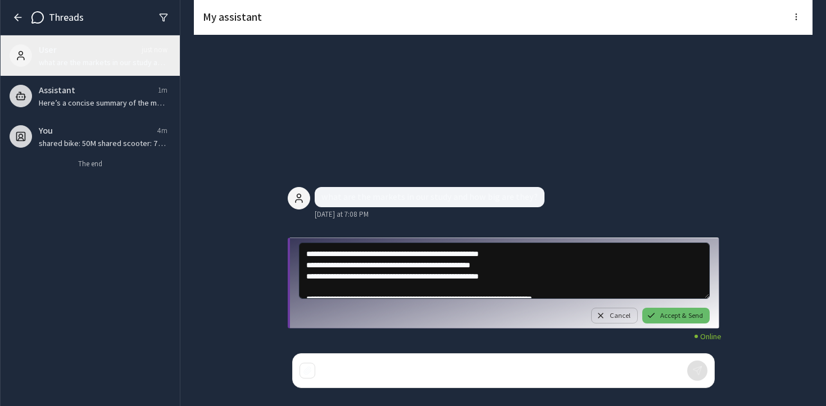
click at [558, 251] on textarea "**********" at bounding box center [504, 271] width 411 height 56
drag, startPoint x: 544, startPoint y: 264, endPoint x: 405, endPoint y: 267, distance: 138.8
click at [405, 267] on textarea "**********" at bounding box center [504, 271] width 411 height 56
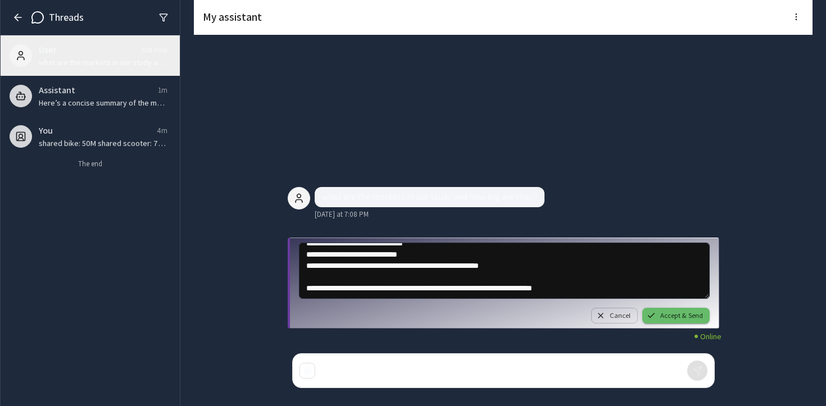
type textarea "**********"
click at [684, 316] on button "Accept & Send" at bounding box center [675, 316] width 67 height 16
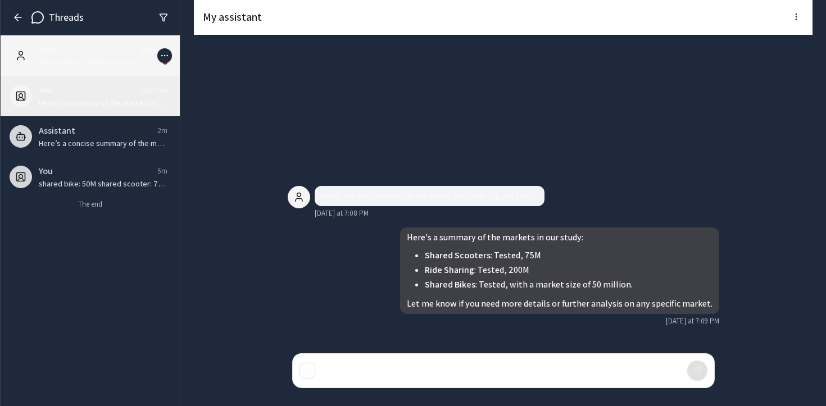
click at [95, 62] on p "what markets did we look into? respective size?" at bounding box center [99, 62] width 120 height 11
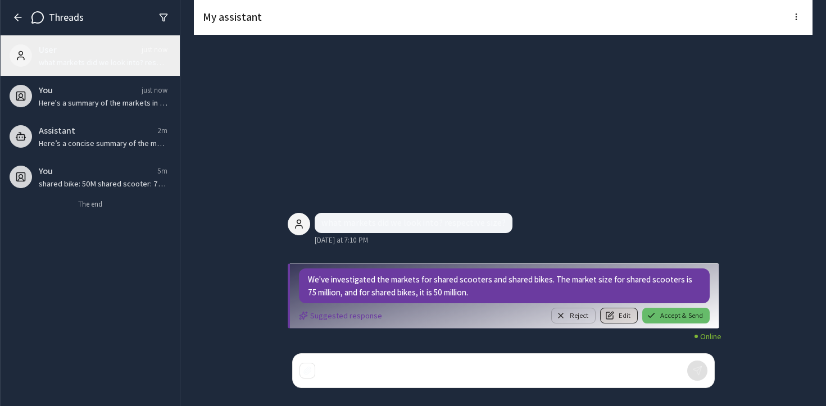
click at [614, 315] on button "Edit" at bounding box center [619, 316] width 38 height 16
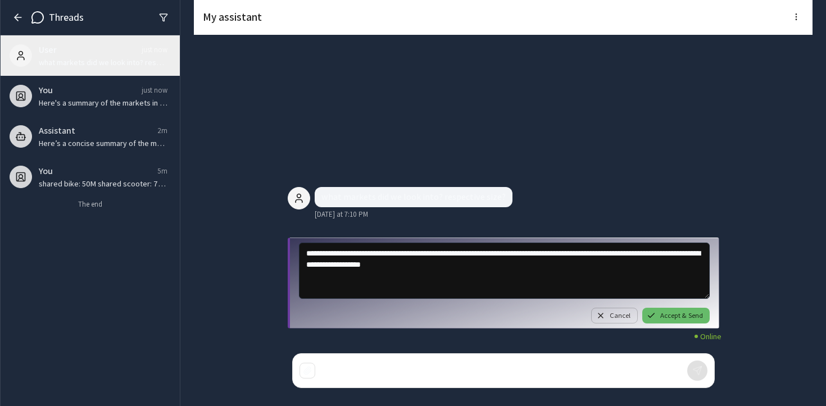
click at [573, 265] on textarea "**********" at bounding box center [504, 271] width 411 height 56
type textarea "**********"
click at [661, 312] on button "Accept & Send" at bounding box center [675, 316] width 67 height 16
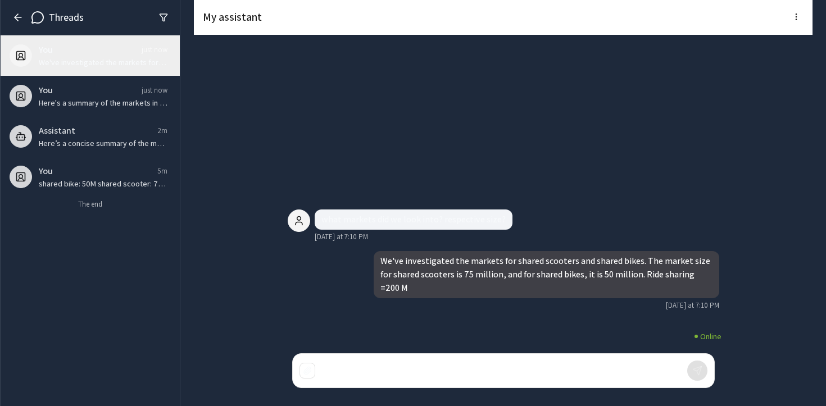
click at [19, 19] on icon "button" at bounding box center [17, 17] width 11 height 11
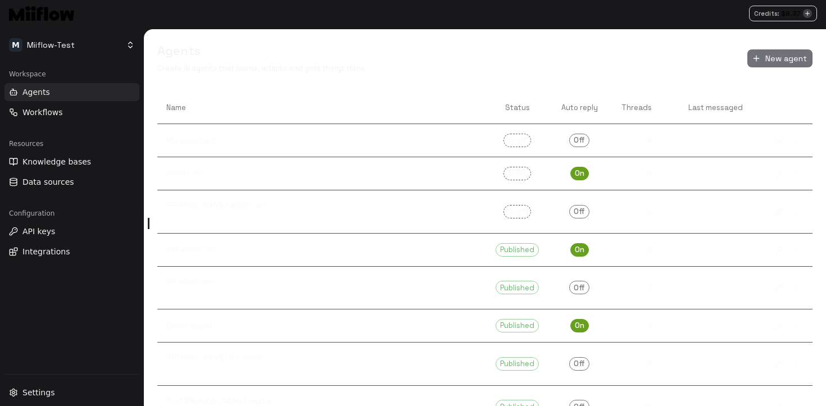
click at [274, 51] on h5 "Agents" at bounding box center [261, 51] width 208 height 16
click at [69, 108] on button "Workflows" at bounding box center [71, 112] width 135 height 18
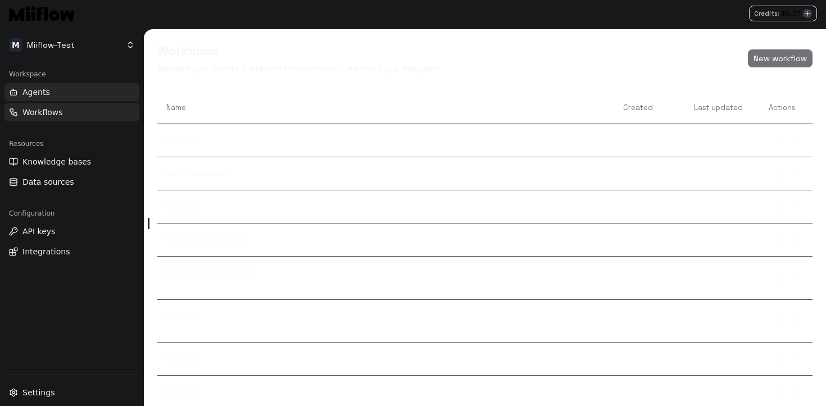
click at [63, 92] on button "Agents" at bounding box center [71, 92] width 135 height 18
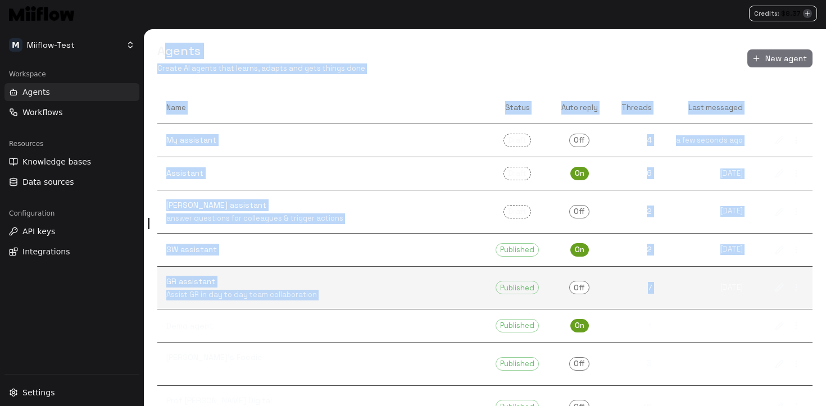
drag, startPoint x: 162, startPoint y: 47, endPoint x: 686, endPoint y: 272, distance: 571.1
click at [686, 272] on div "Agents Create AI agents that learns, adapts and gets things done New agent Name…" at bounding box center [485, 217] width 682 height 377
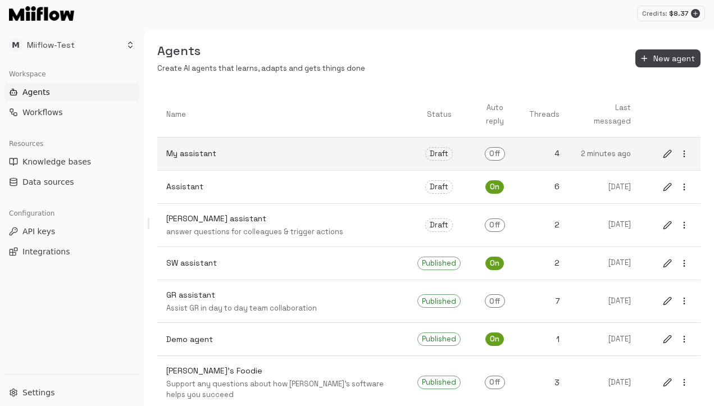
click at [393, 159] on p "My assistant" at bounding box center [282, 154] width 233 height 12
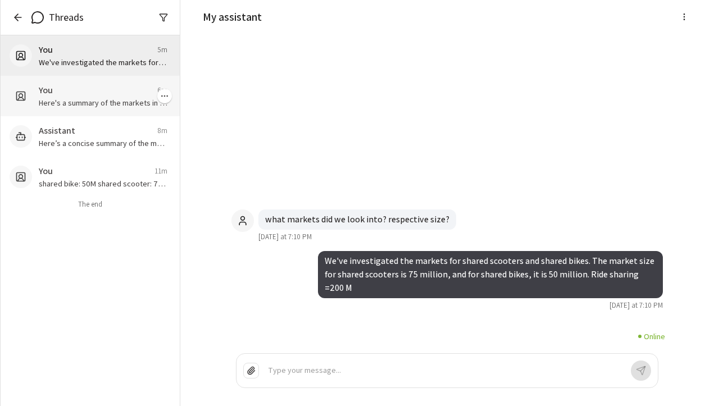
click at [117, 89] on div "You 6m" at bounding box center [103, 90] width 129 height 13
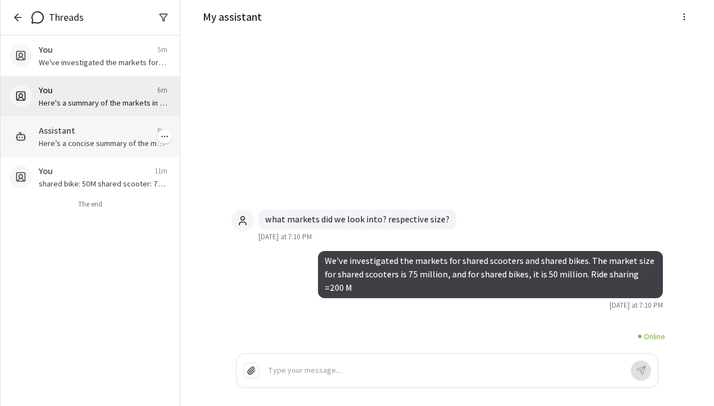
click at [94, 131] on div "Assistant 8m" at bounding box center [103, 130] width 129 height 13
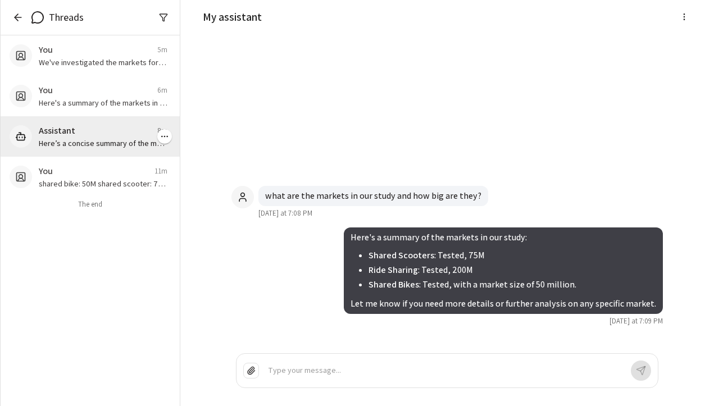
click at [93, 154] on div "Assistant 8m Here’s a concise summary of the markets in your study and their si…" at bounding box center [90, 136] width 179 height 40
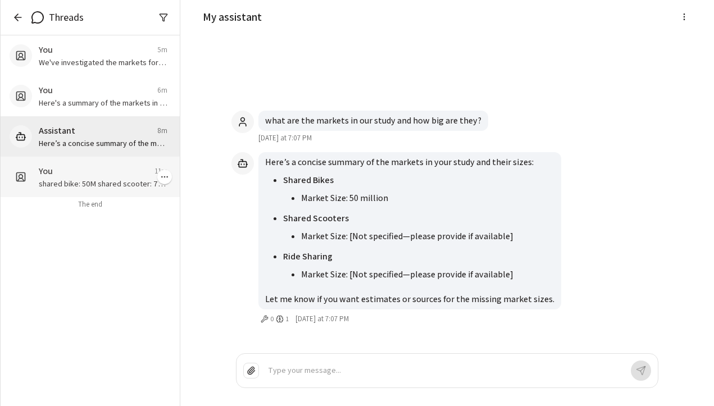
click at [94, 176] on div "You 11m" at bounding box center [103, 171] width 129 height 13
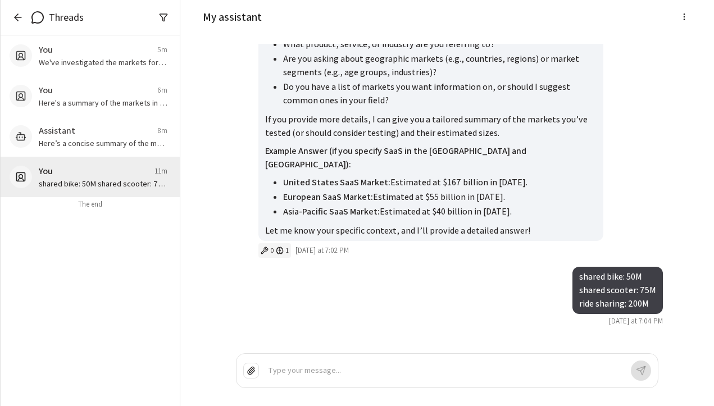
click at [277, 249] on icon "0 tools, 1 memory" at bounding box center [280, 251] width 8 height 8
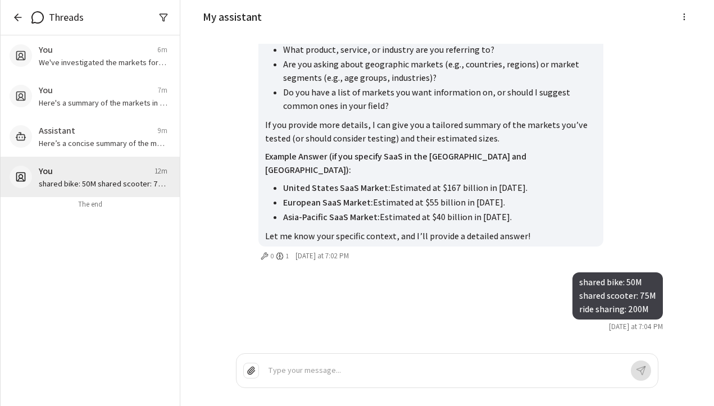
scroll to position [-109, 0]
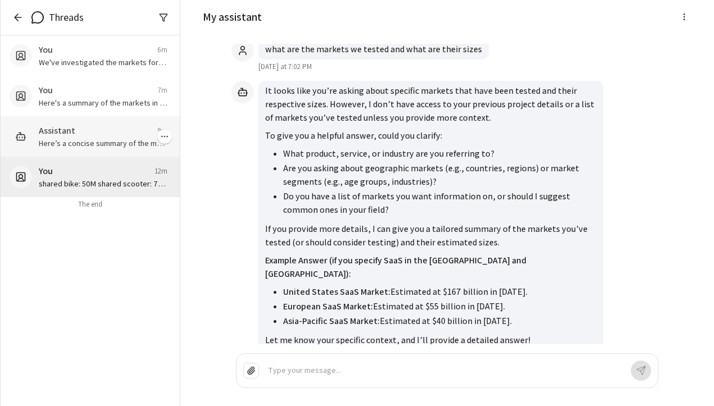
click at [113, 145] on p "Here’s a concise summary of the markets in your study and their sizes: - **Shar…" at bounding box center [103, 143] width 129 height 11
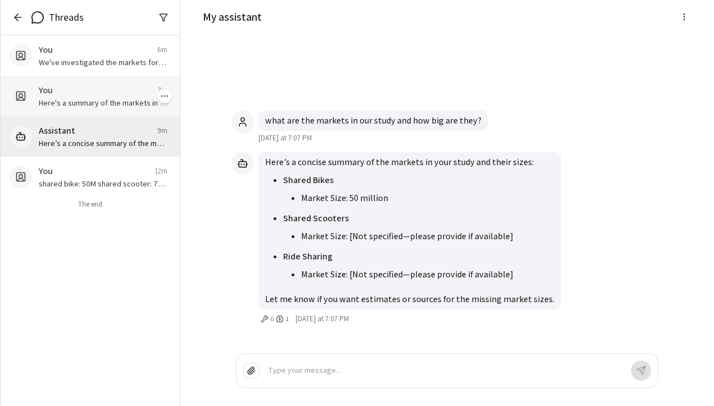
click at [64, 88] on div "You 7m" at bounding box center [103, 90] width 129 height 13
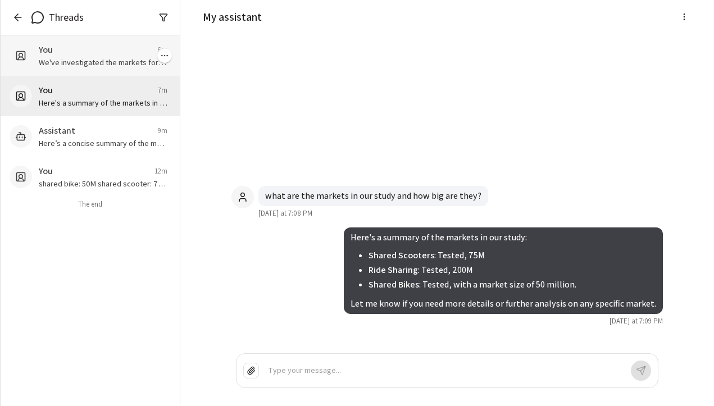
click at [93, 48] on div "You 6m" at bounding box center [103, 49] width 129 height 13
